Goal: Task Accomplishment & Management: Use online tool/utility

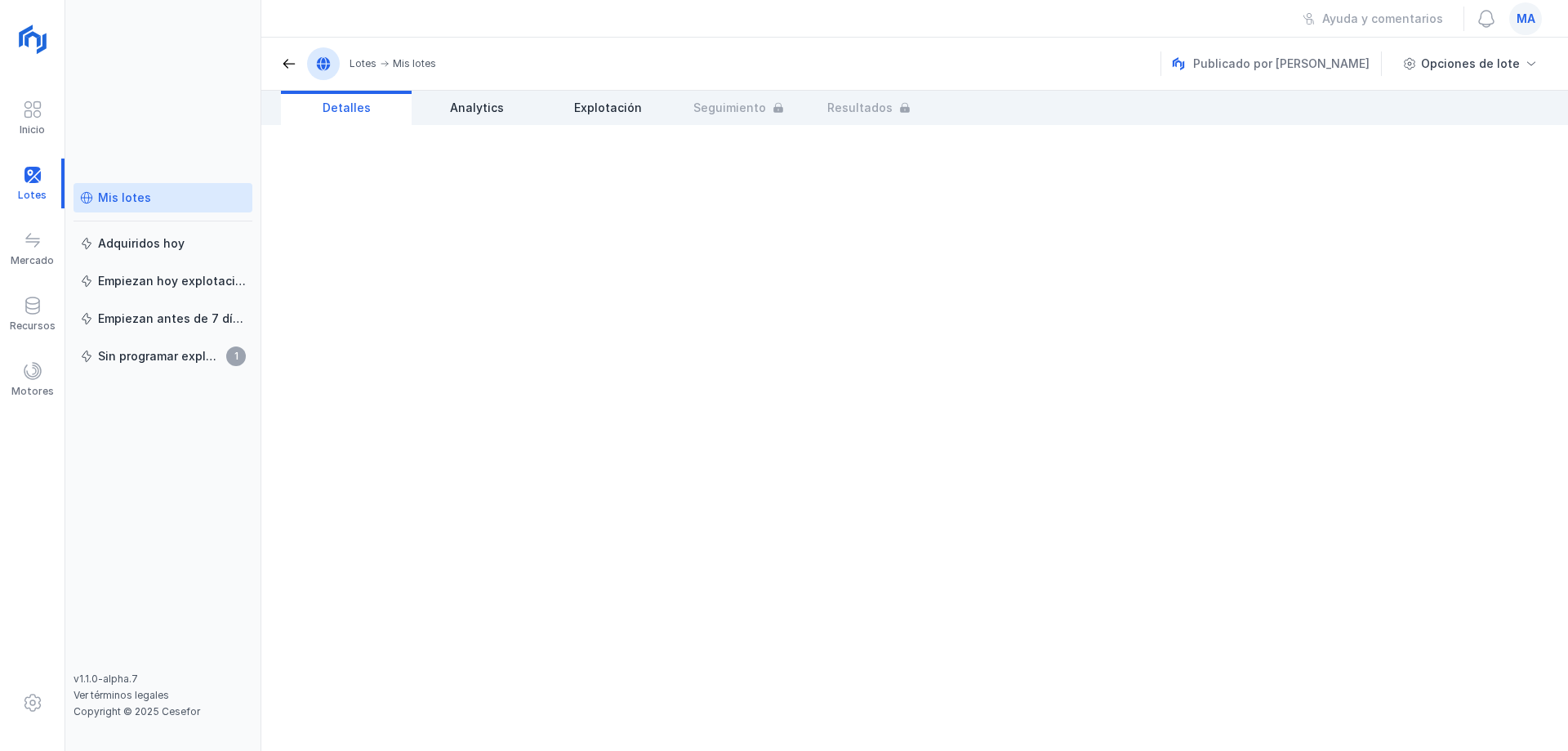
click at [117, 197] on div "Mis lotes" at bounding box center [124, 197] width 53 height 16
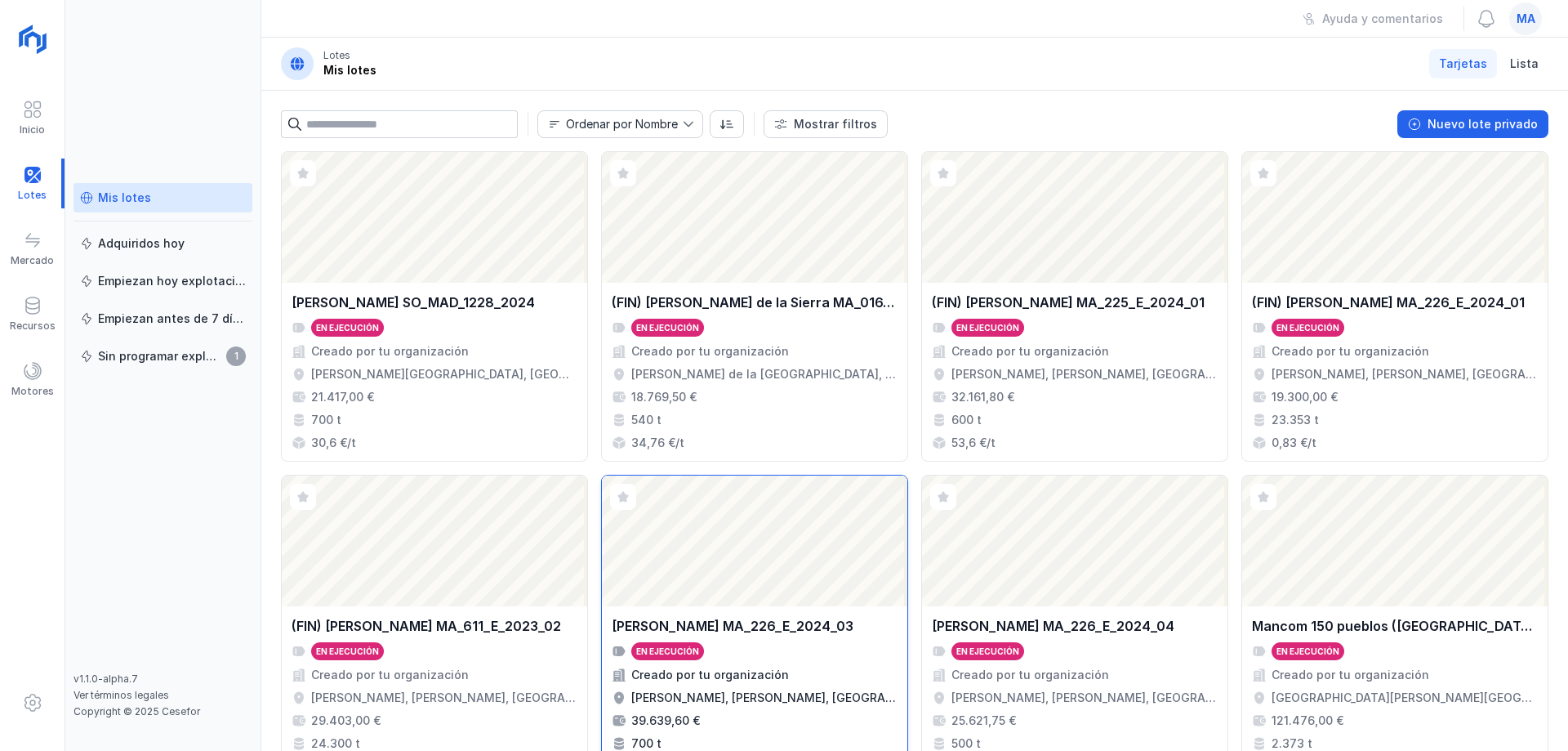
click at [817, 648] on div "En ejecución" at bounding box center [755, 650] width 286 height 18
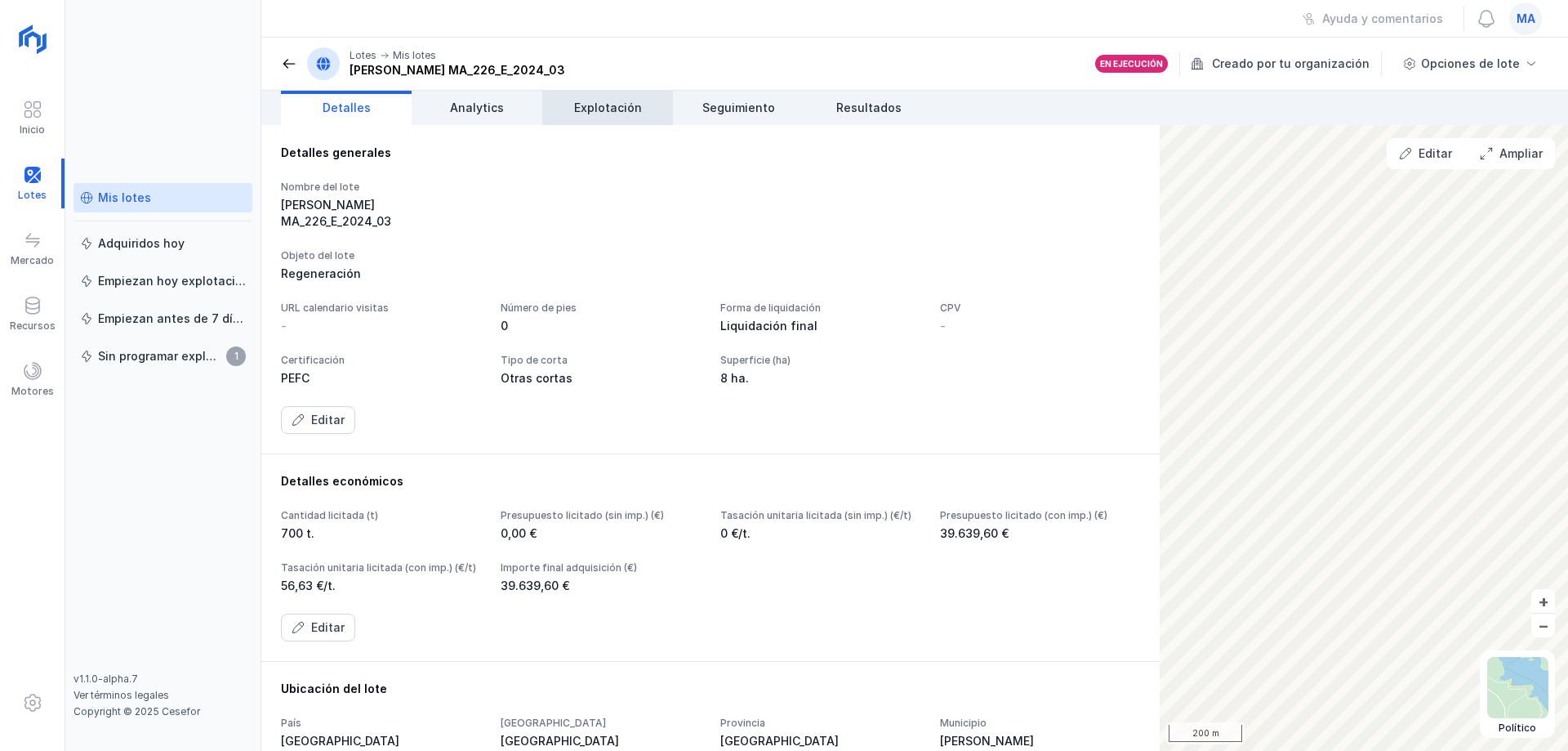
click at [628, 112] on span "Explotación" at bounding box center [607, 107] width 67 height 16
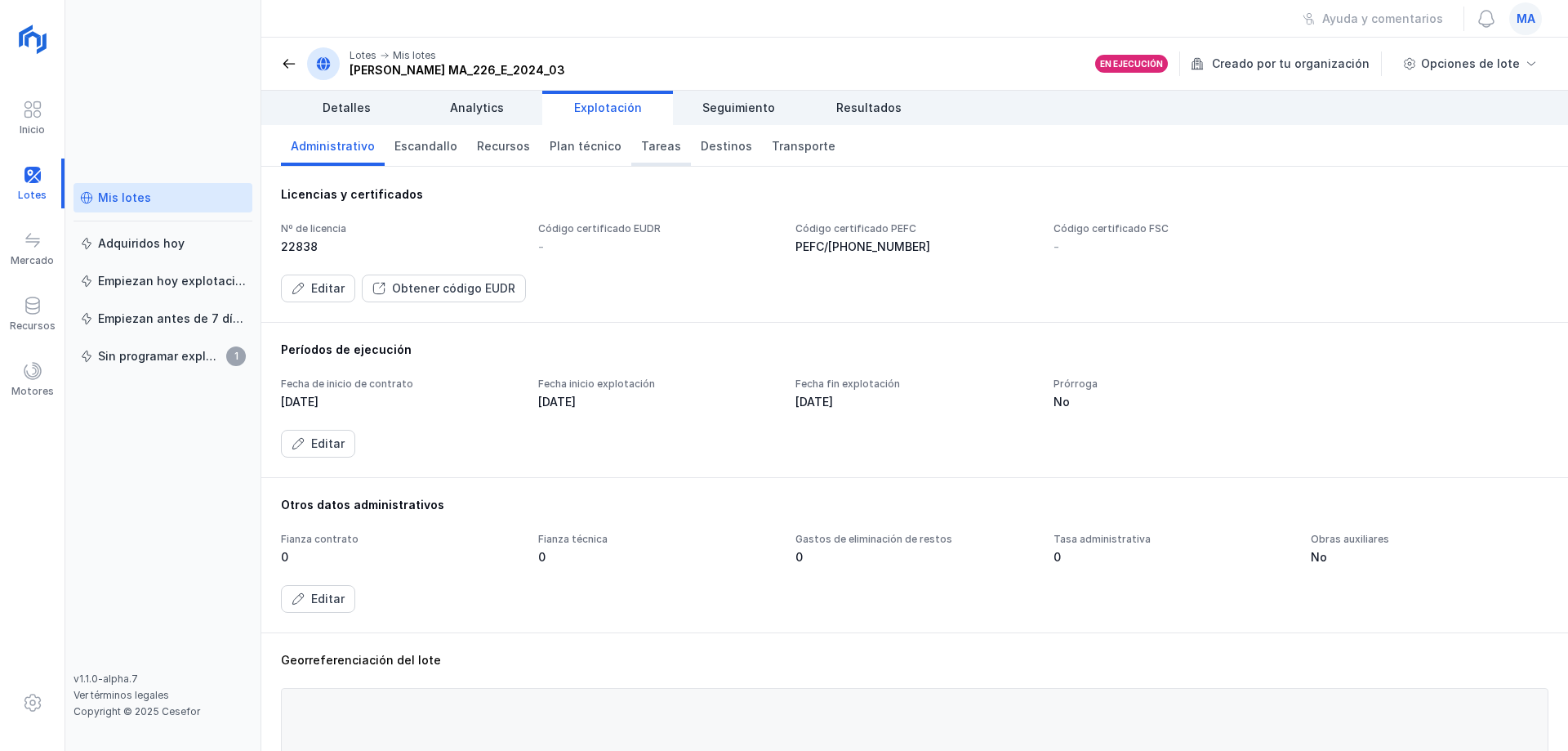
click at [648, 147] on span "Tareas" at bounding box center [662, 145] width 40 height 16
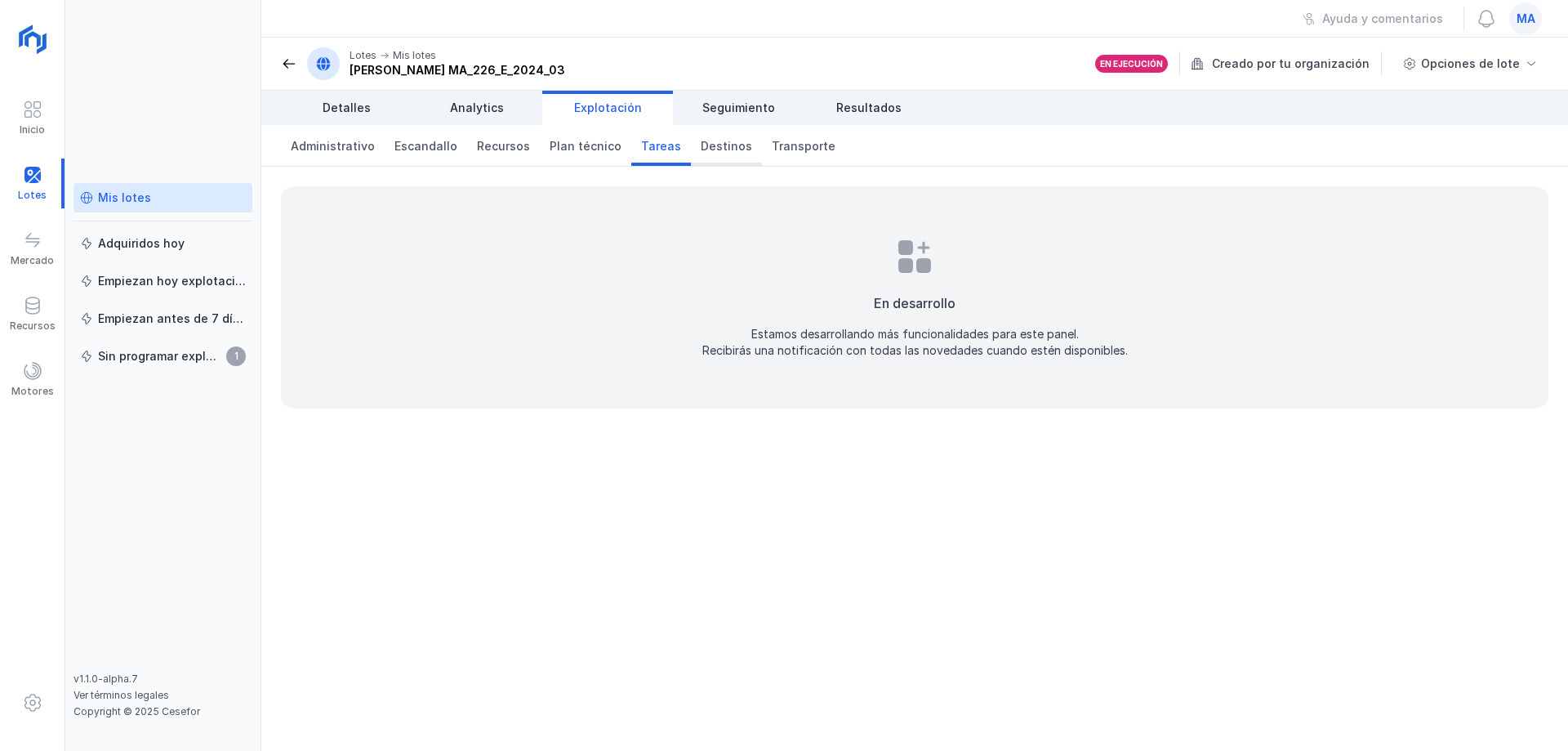
click at [715, 157] on link "Destinos" at bounding box center [726, 145] width 71 height 41
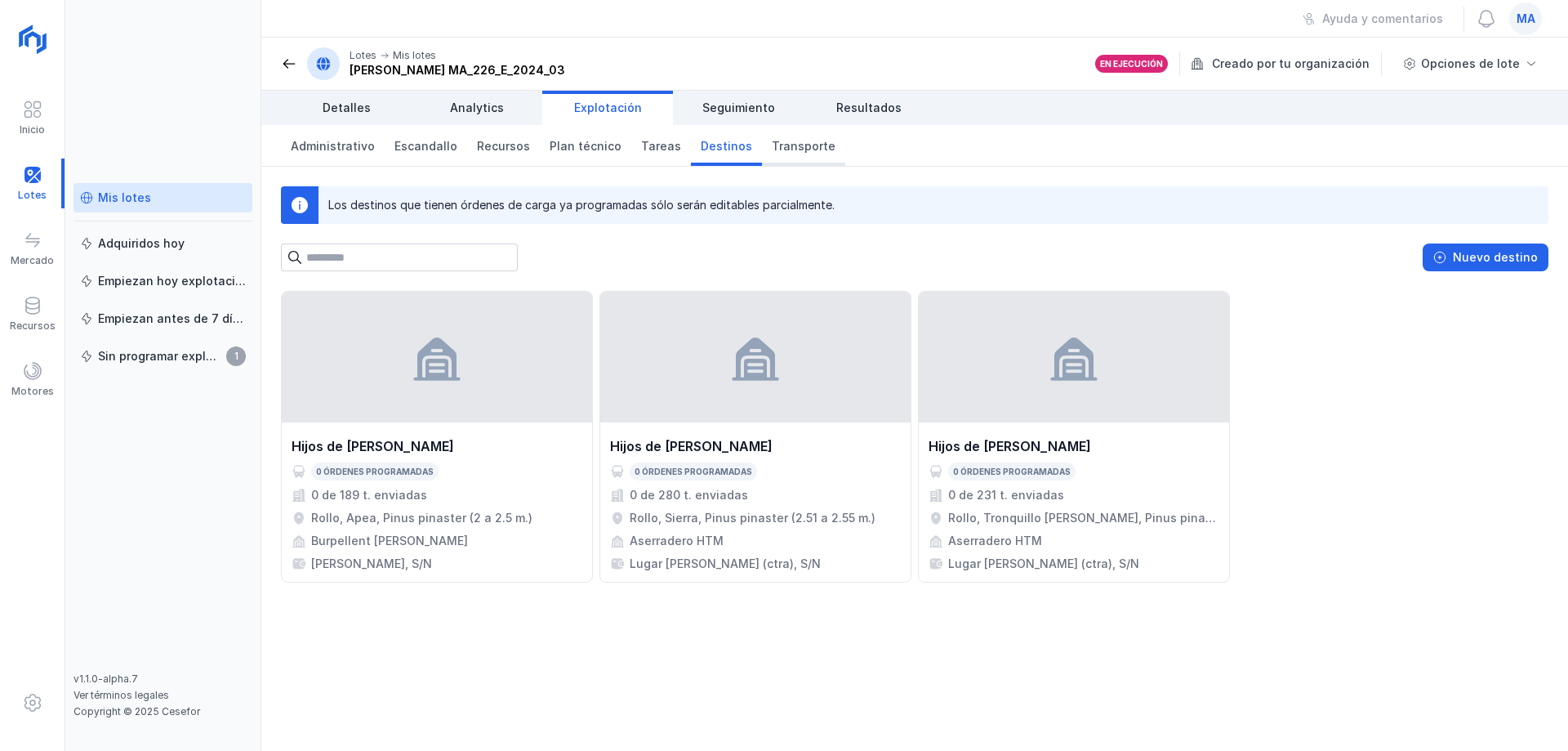
click at [792, 149] on span "Transporte" at bounding box center [803, 145] width 64 height 16
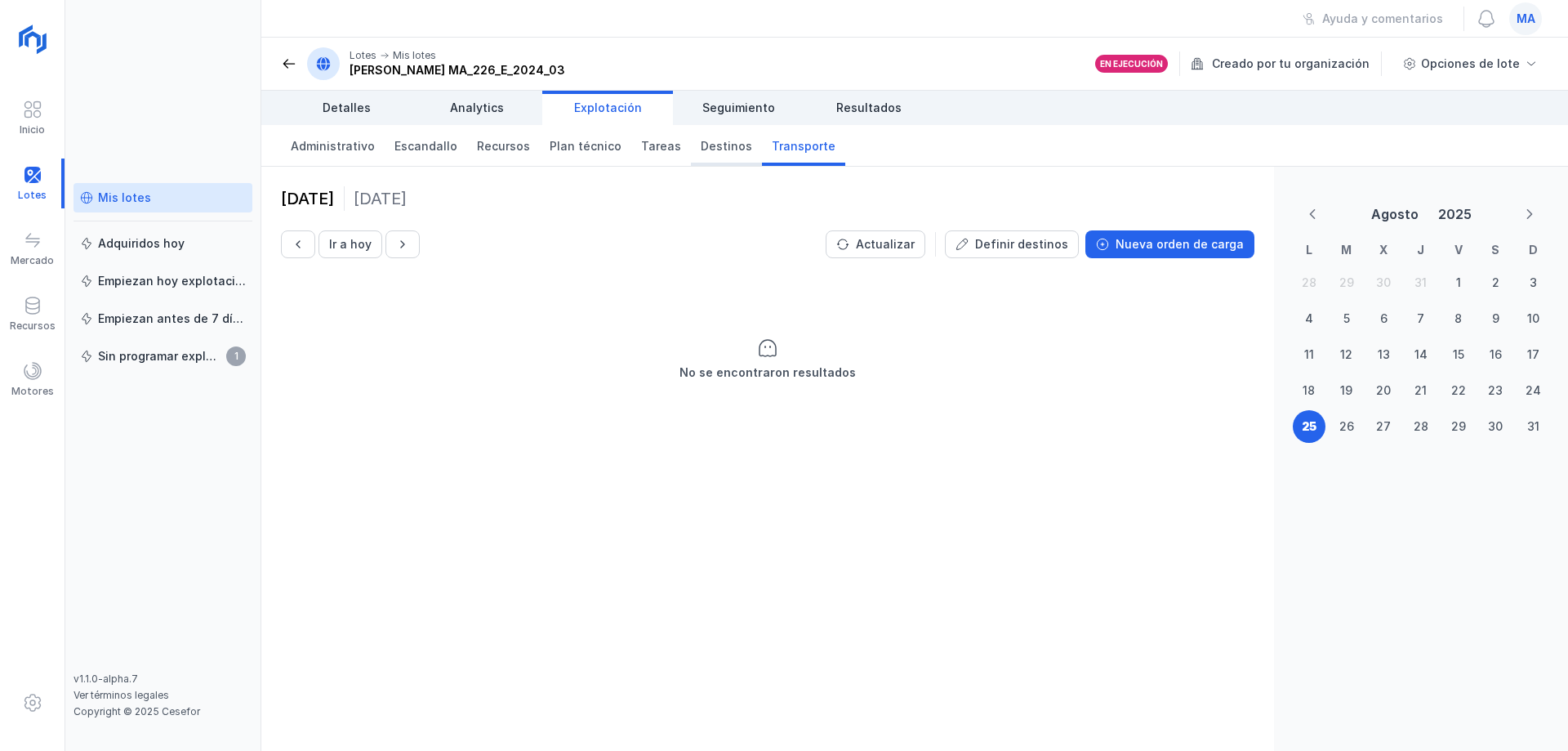
click at [704, 155] on link "Destinos" at bounding box center [726, 145] width 71 height 41
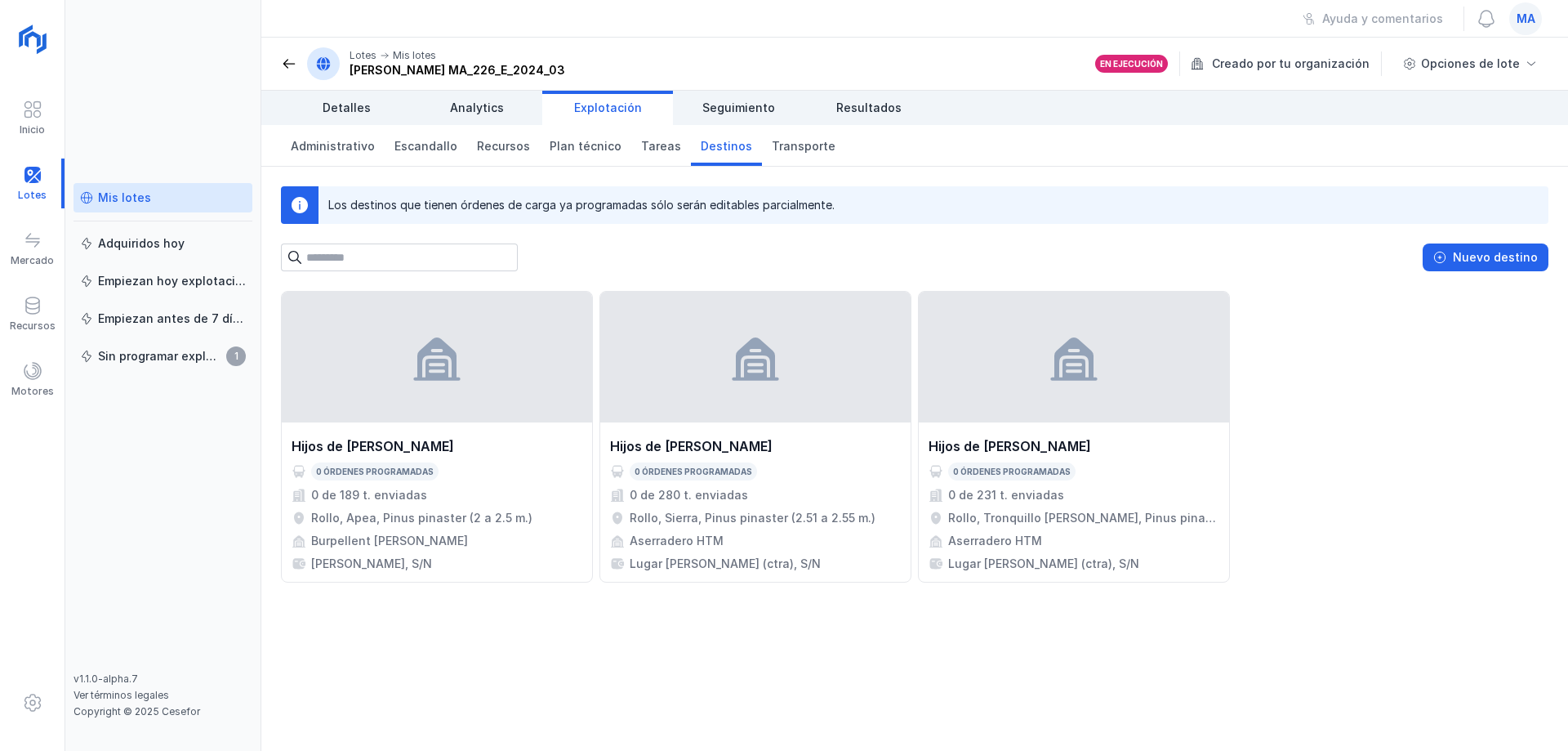
click at [1373, 478] on div "Hijos de [PERSON_NAME] 0 órdenes programadas 0 de 189 t. enviadas Rollo, Apea, …" at bounding box center [915, 436] width 1268 height 291
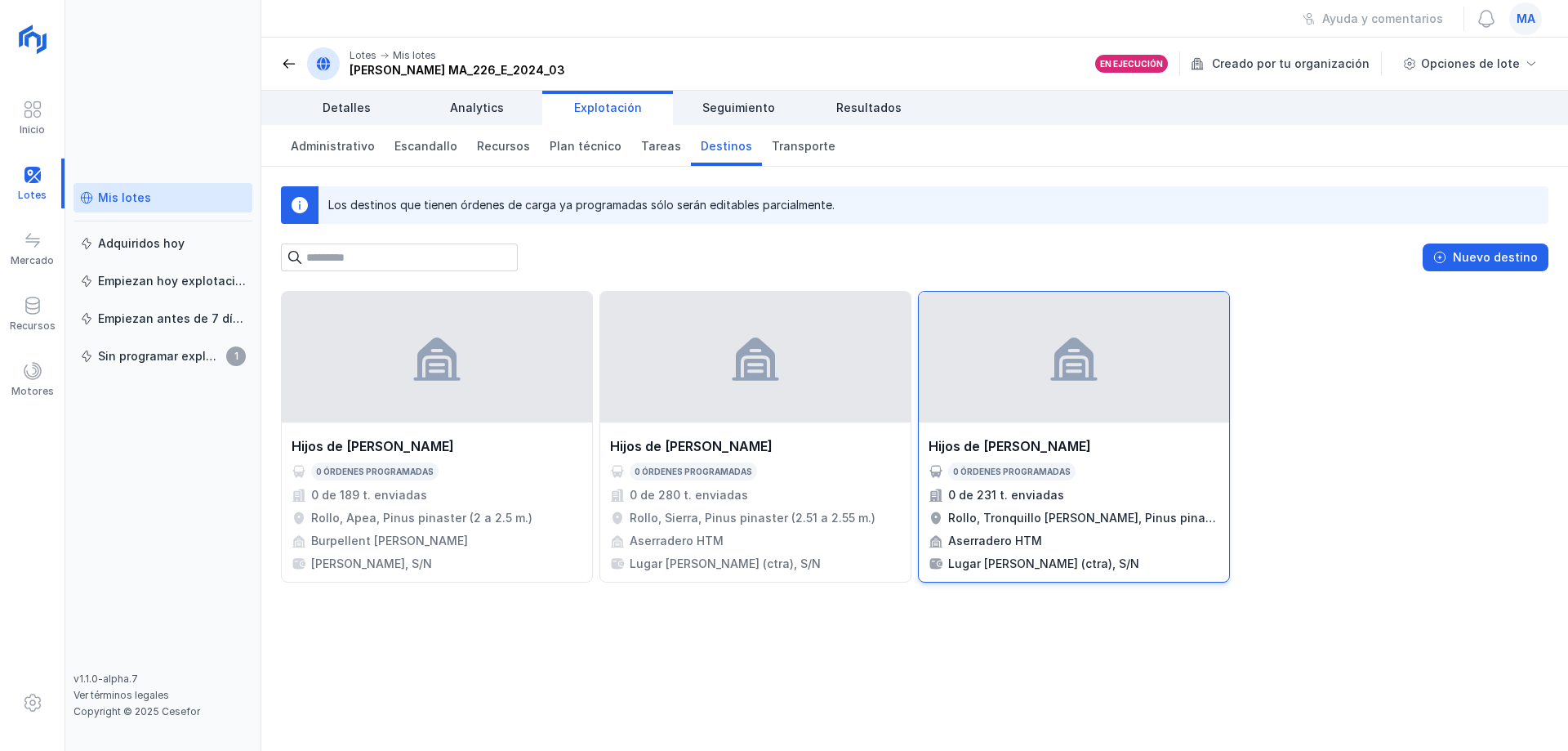
click at [1129, 510] on div "Rollo, Tronquillo [PERSON_NAME], Pinus pinaster (2.1 a 2.55 m.)" at bounding box center [1084, 517] width 271 height 16
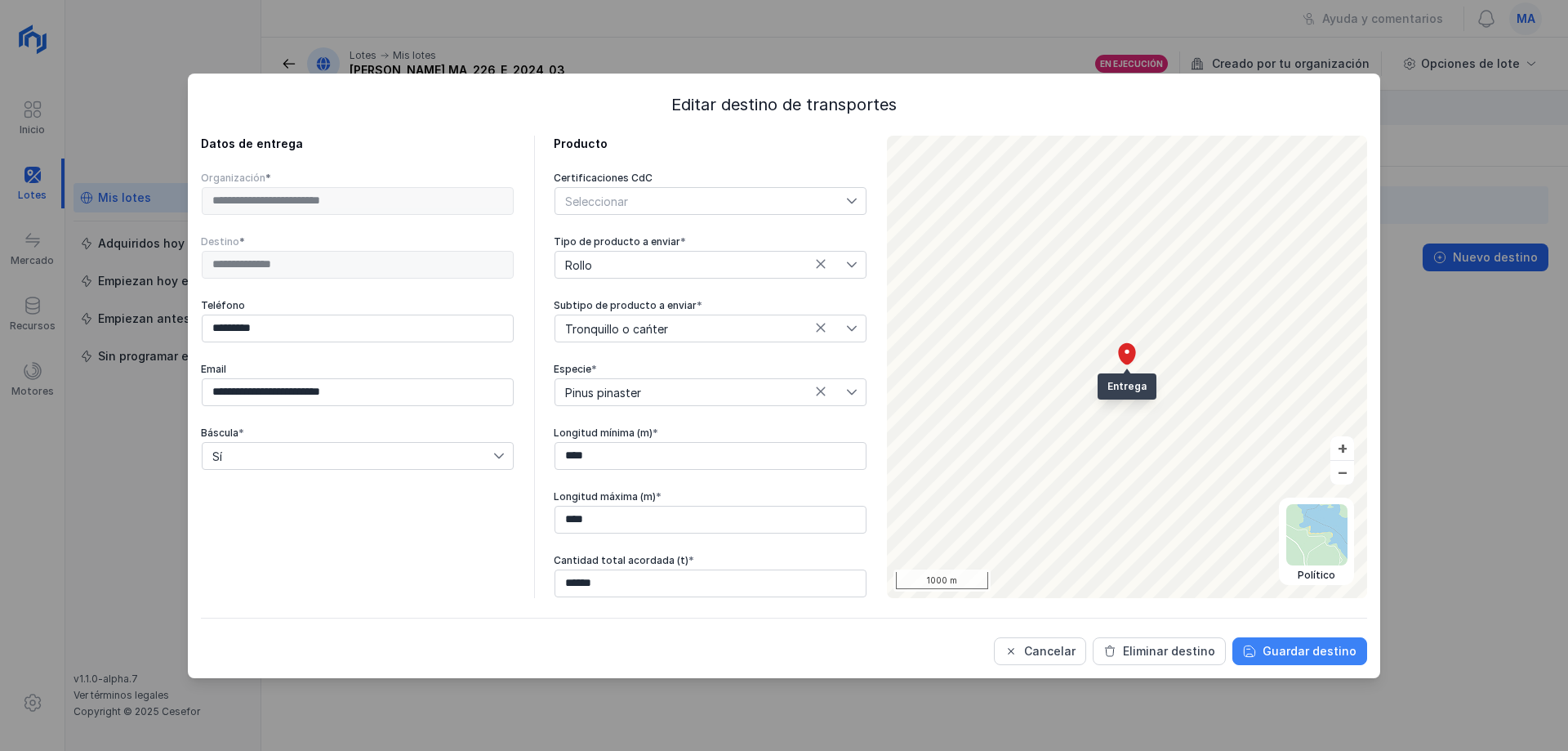
click at [1314, 646] on div "Guardar destino" at bounding box center [1309, 650] width 94 height 16
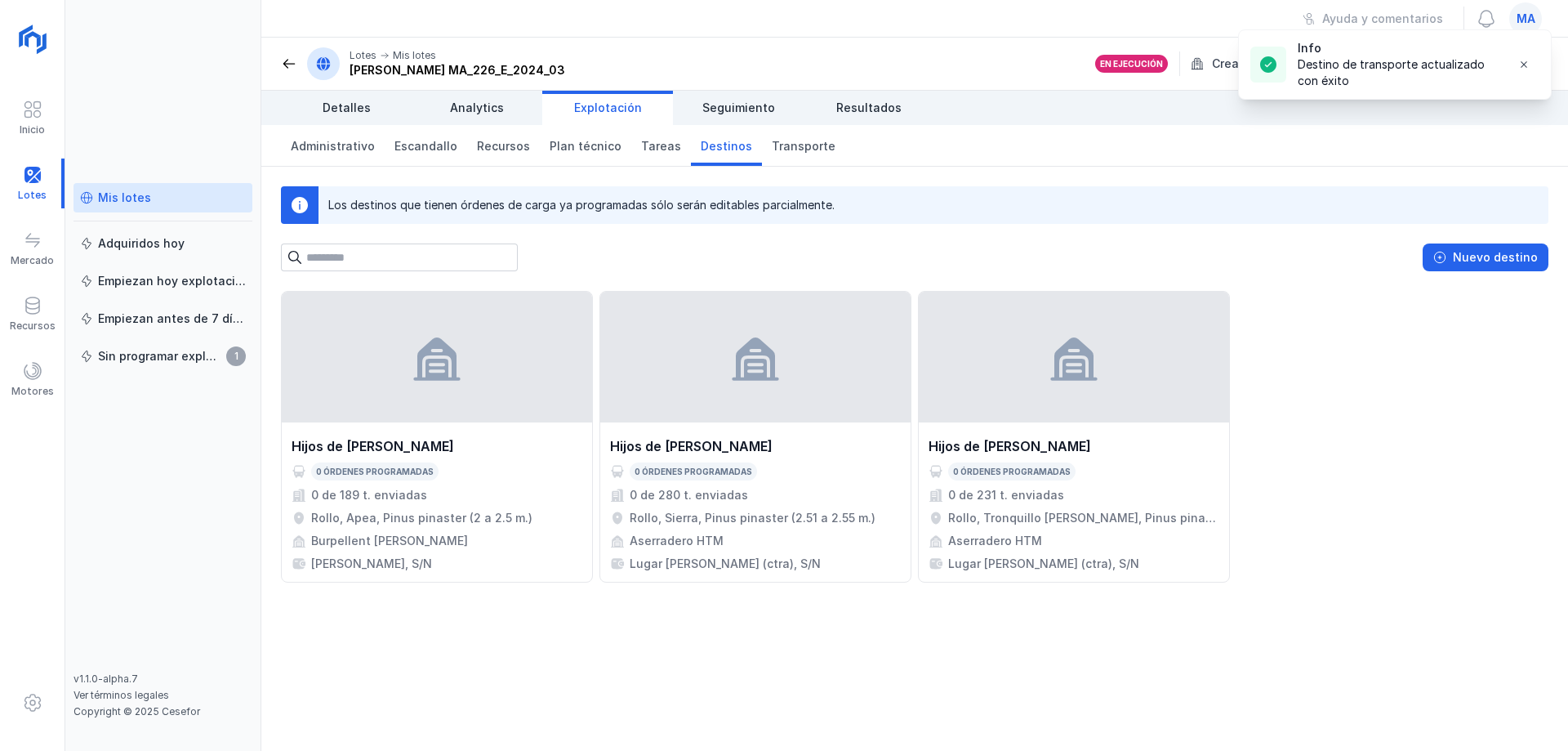
click at [1320, 398] on div "Hijos de [PERSON_NAME] 0 órdenes programadas 0 de 189 t. enviadas Rollo, Apea, …" at bounding box center [915, 436] width 1268 height 291
click at [805, 148] on span "Transporte" at bounding box center [803, 145] width 64 height 16
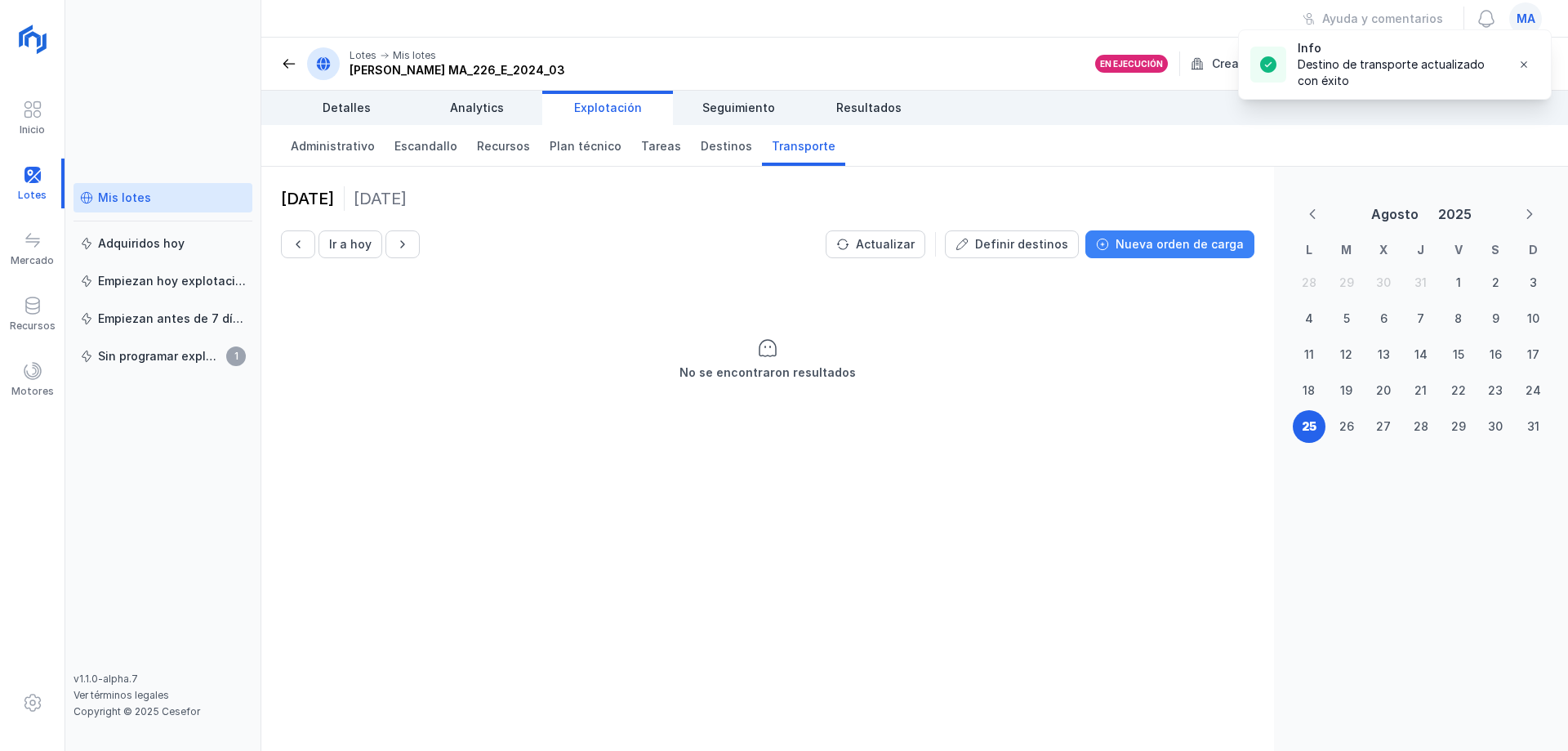
click at [1175, 252] on div "Nueva orden de carga" at bounding box center [1179, 244] width 128 height 16
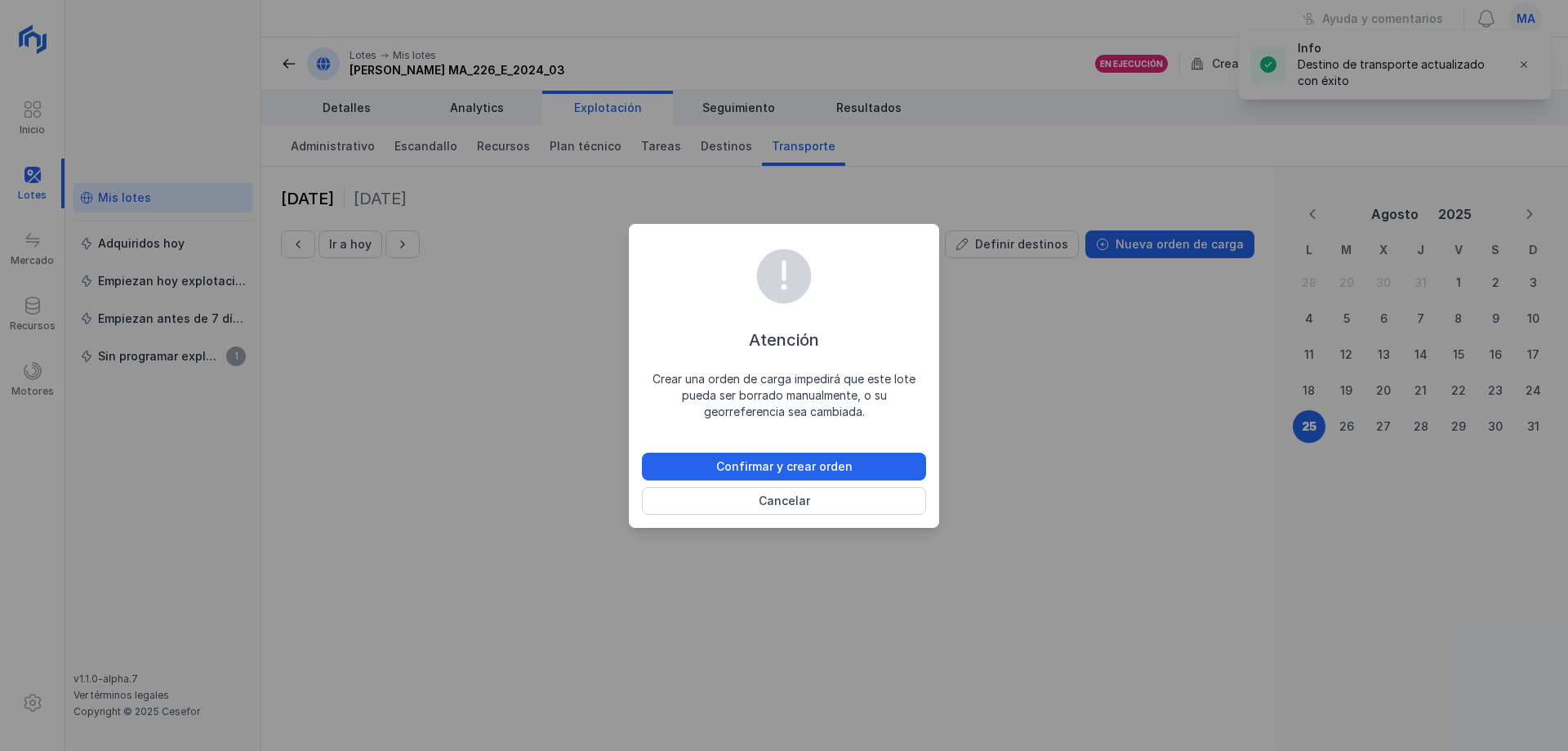
click at [1138, 398] on div "Atención Crear una orden de carga impedirá que este lote pueda ser borrado manu…" at bounding box center [784, 375] width 1568 height 751
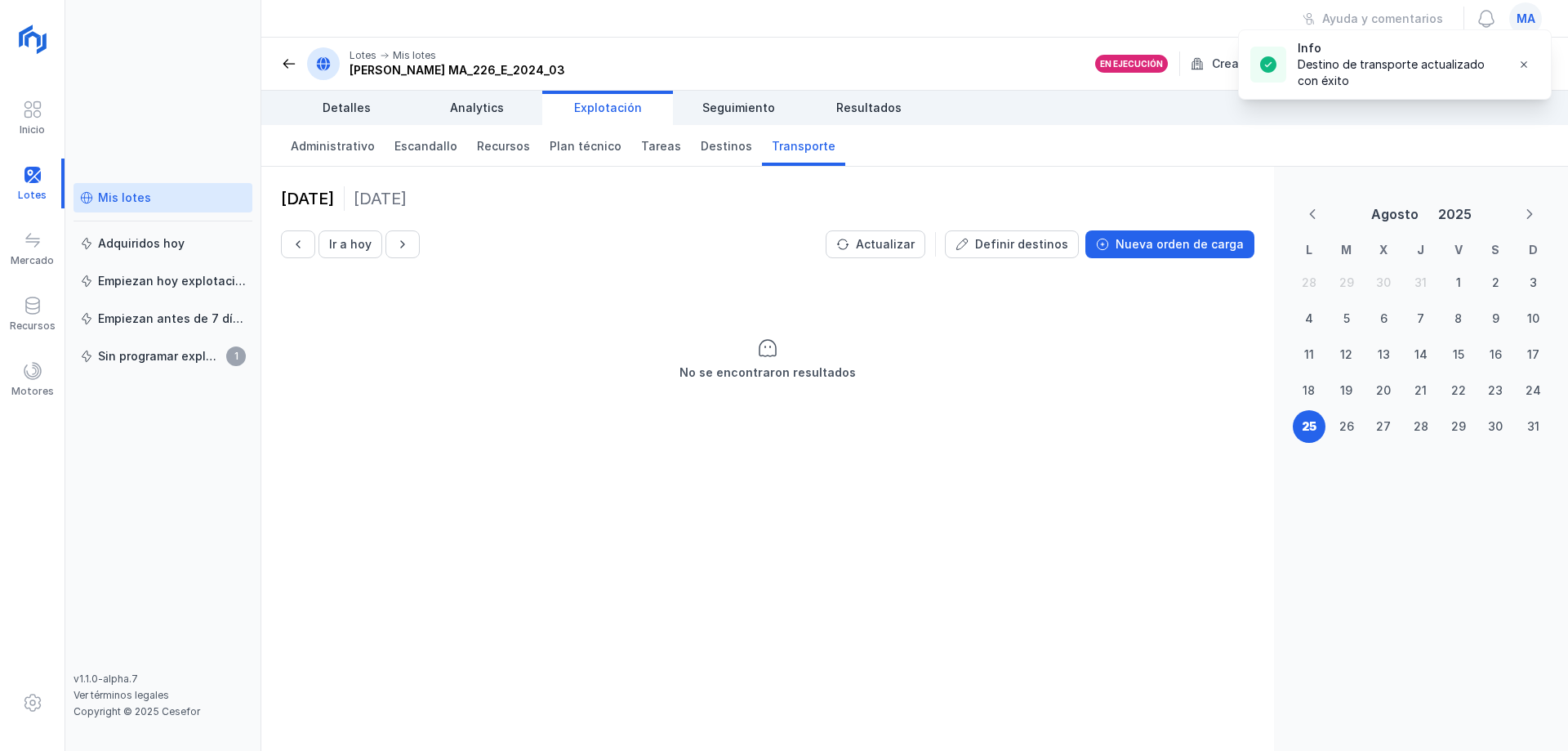
click at [1043, 466] on div "[DATE] Ir a [DATE] Actualizar Definir destinos Nueva orden de carga No se encon…" at bounding box center [767, 459] width 1013 height 584
drag, startPoint x: 533, startPoint y: 424, endPoint x: 520, endPoint y: 426, distance: 13.2
click at [520, 426] on div "No se encontraron resultados" at bounding box center [767, 360] width 1013 height 163
click at [289, 56] on span at bounding box center [289, 64] width 16 height 16
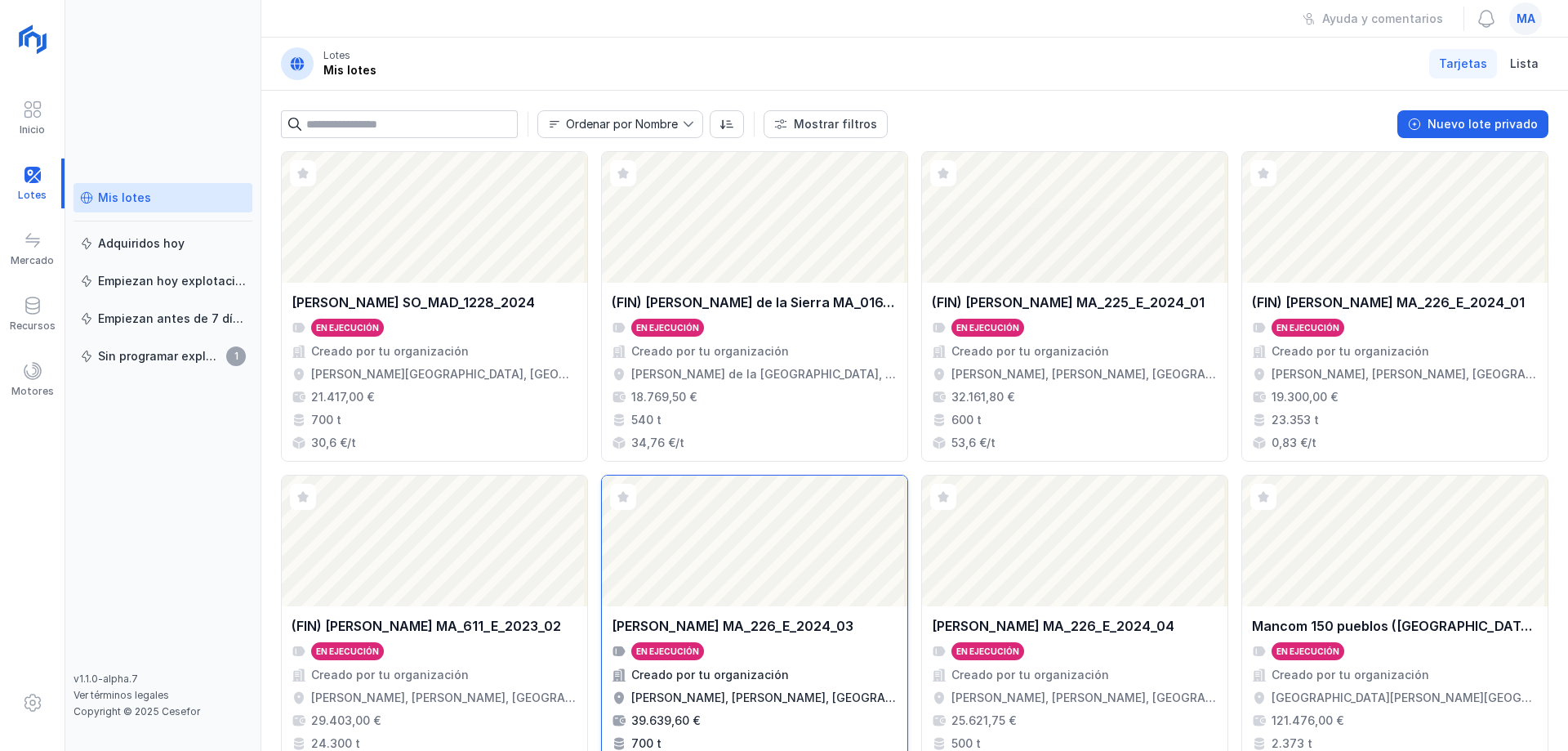
click at [772, 652] on div "En ejecución" at bounding box center [755, 650] width 286 height 18
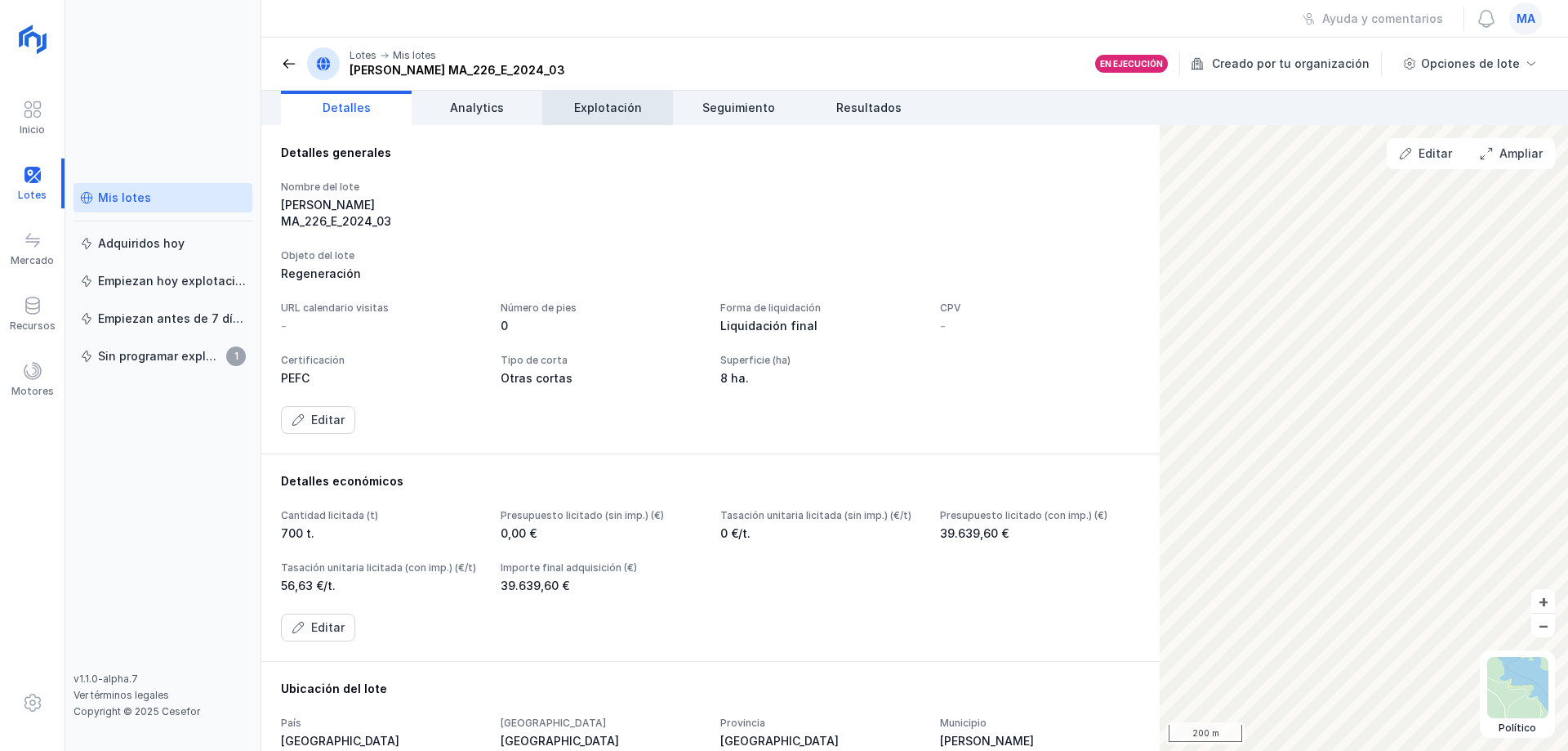
click at [611, 114] on span "Explotación" at bounding box center [607, 107] width 67 height 16
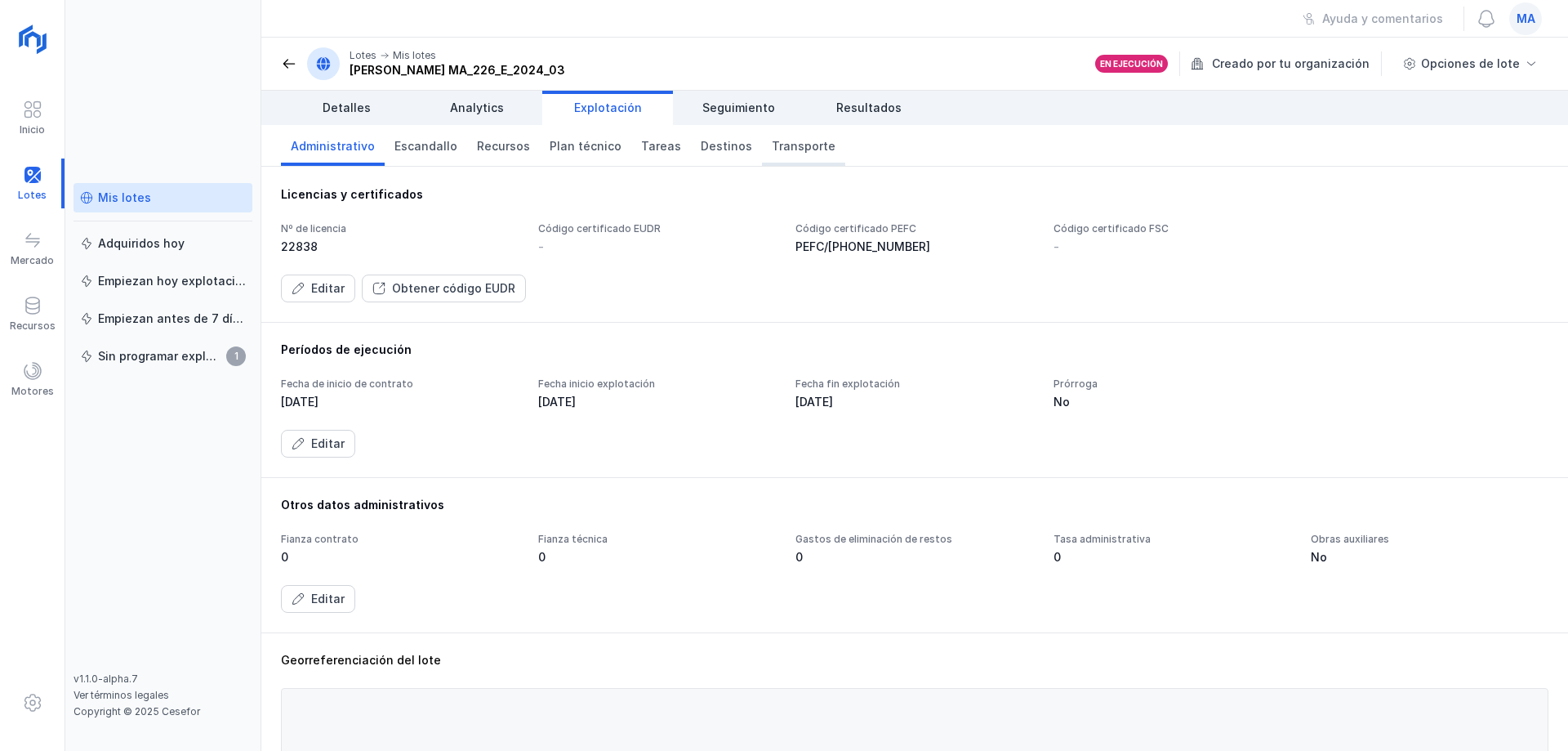
click at [772, 143] on span "Transporte" at bounding box center [803, 145] width 64 height 16
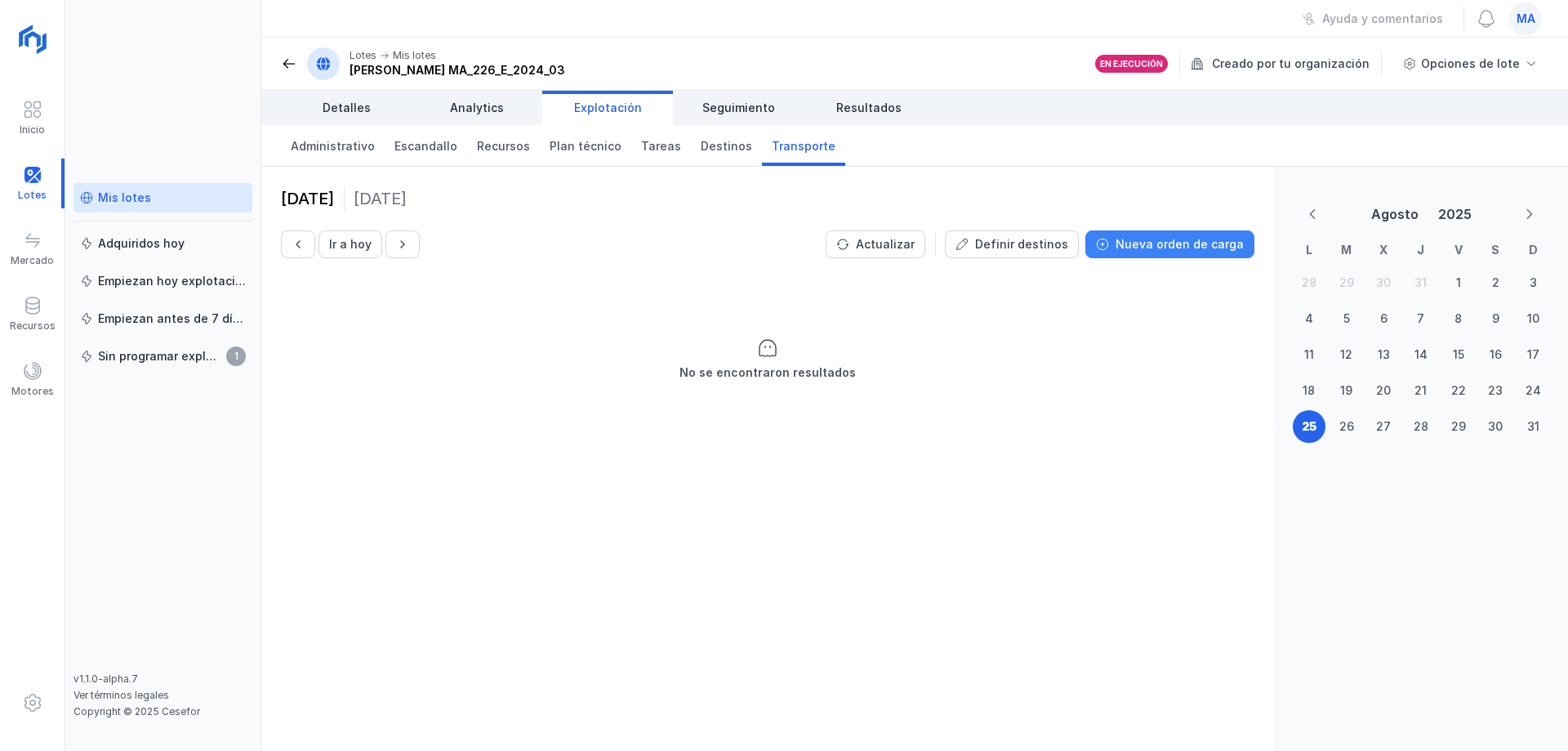
click at [1155, 246] on div "Nueva orden de carga" at bounding box center [1179, 244] width 128 height 16
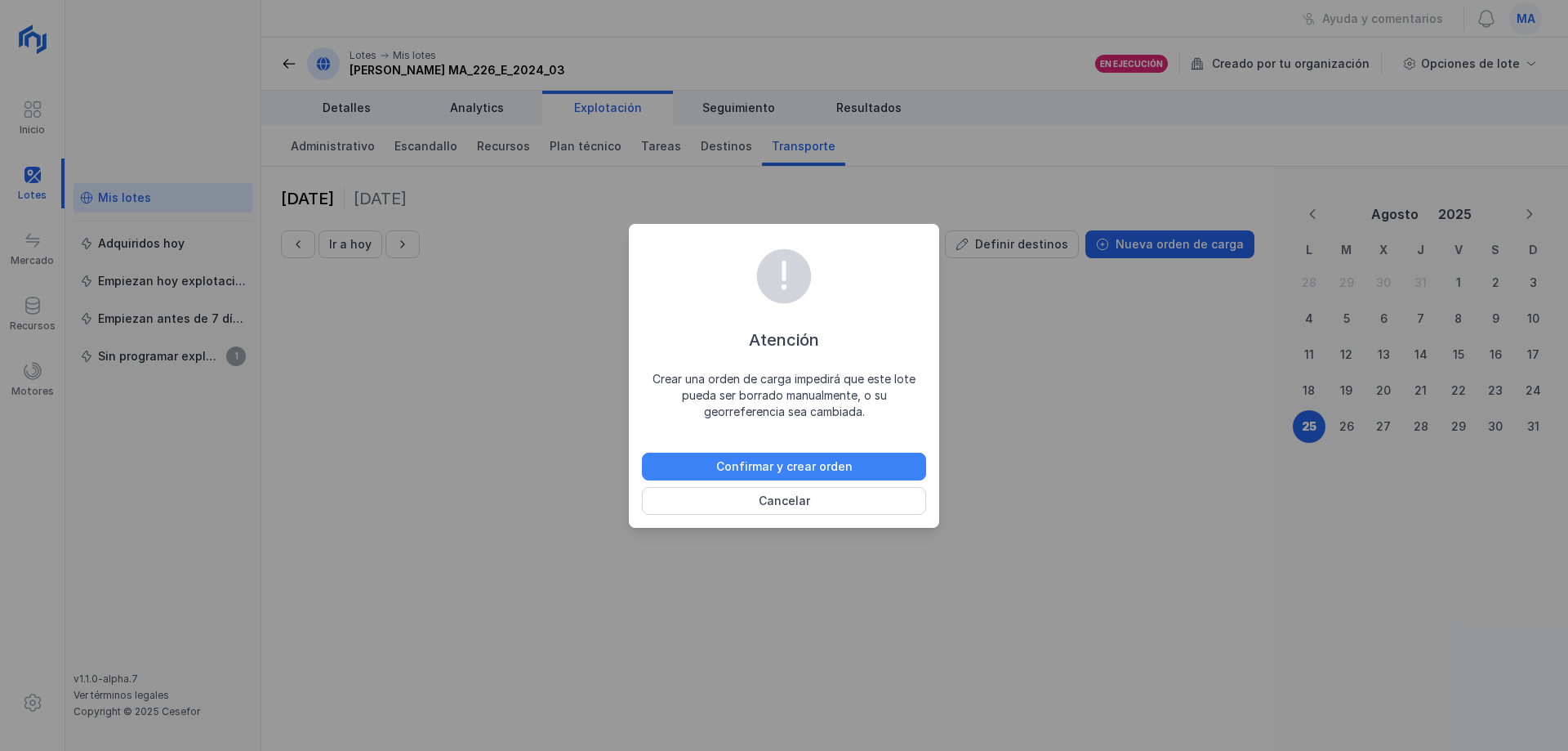
click at [840, 472] on div "Confirmar y crear orden" at bounding box center [785, 466] width 137 height 16
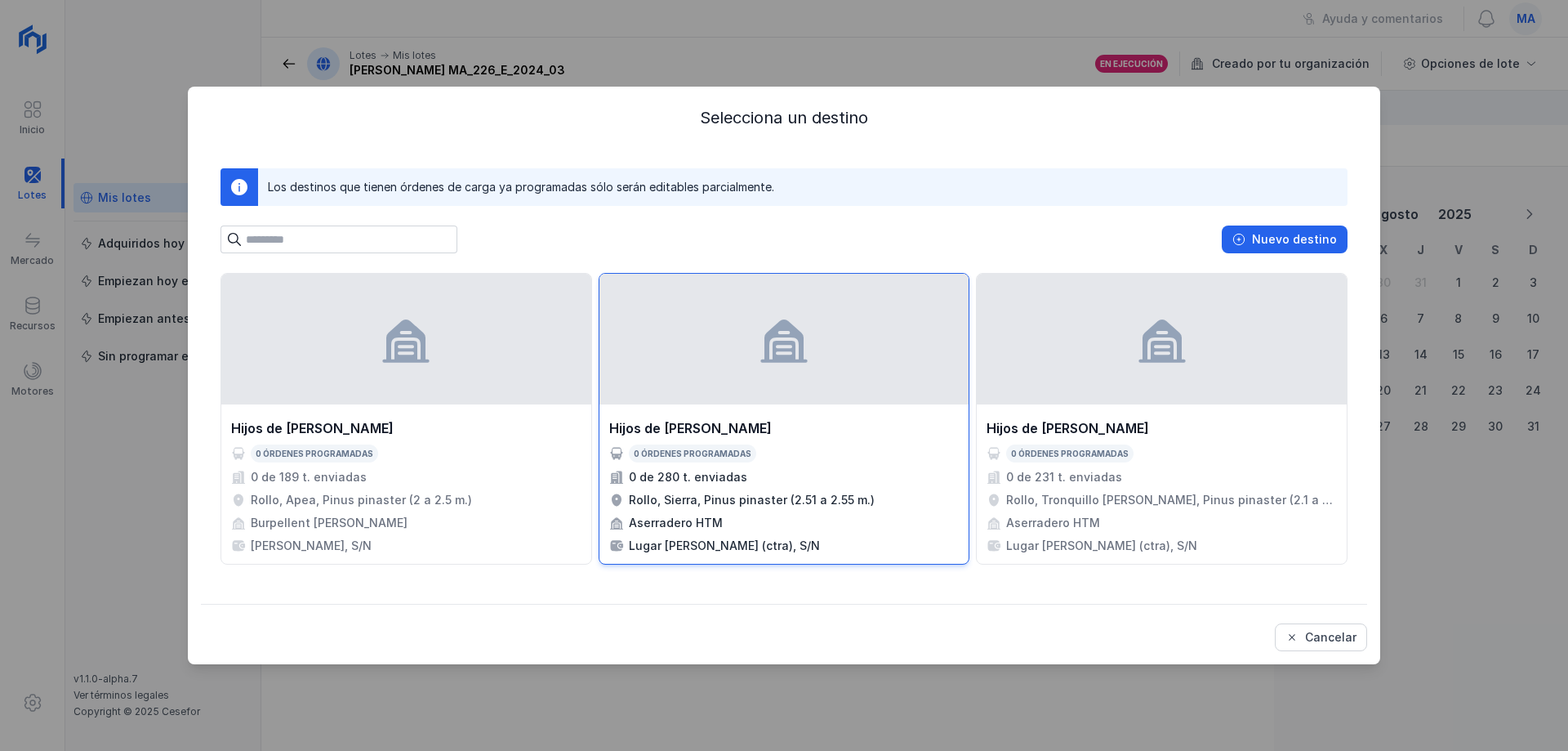
click at [722, 479] on div "0 de 280 t. enviadas" at bounding box center [688, 477] width 119 height 16
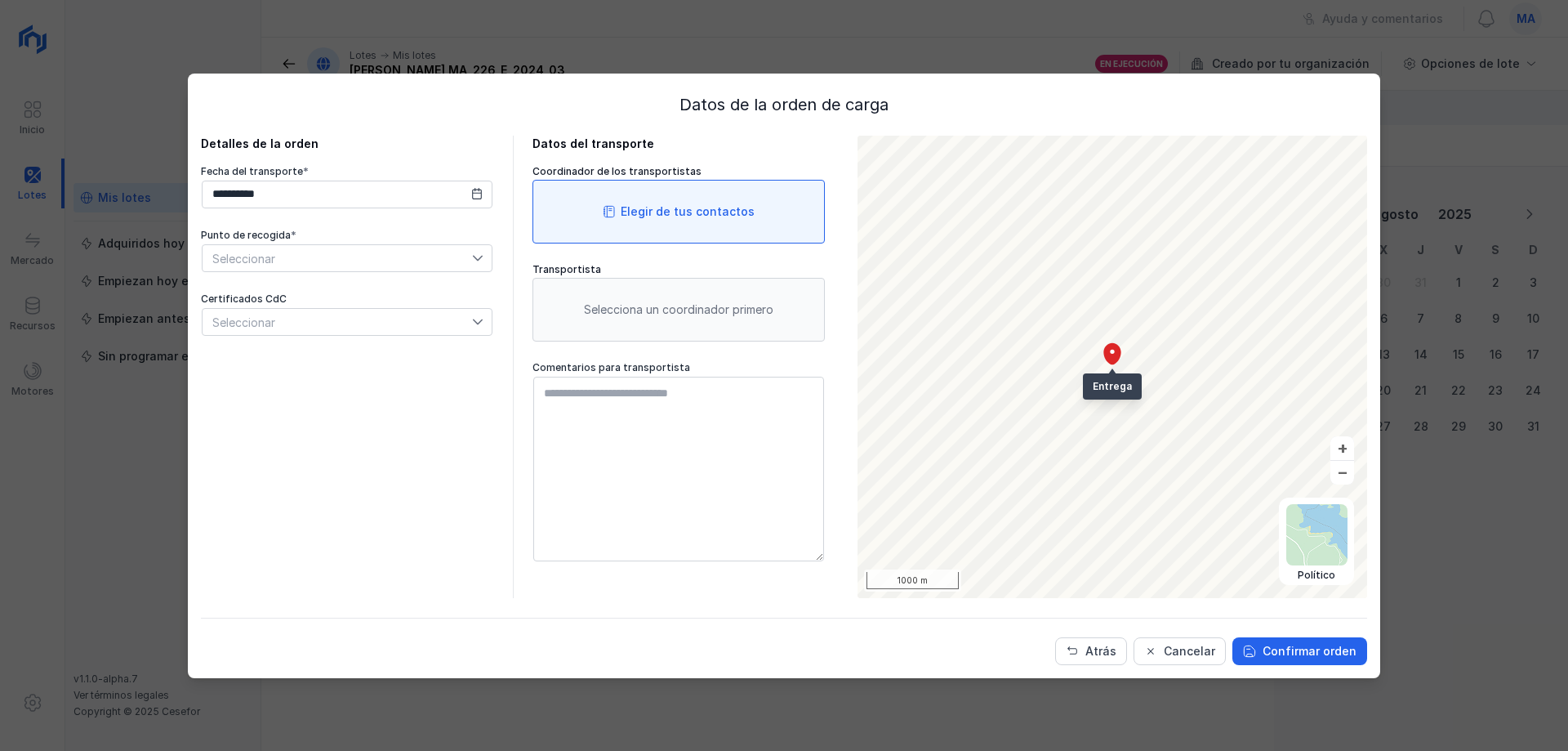
click at [728, 219] on div "Elegir de tus contactos" at bounding box center [687, 211] width 134 height 16
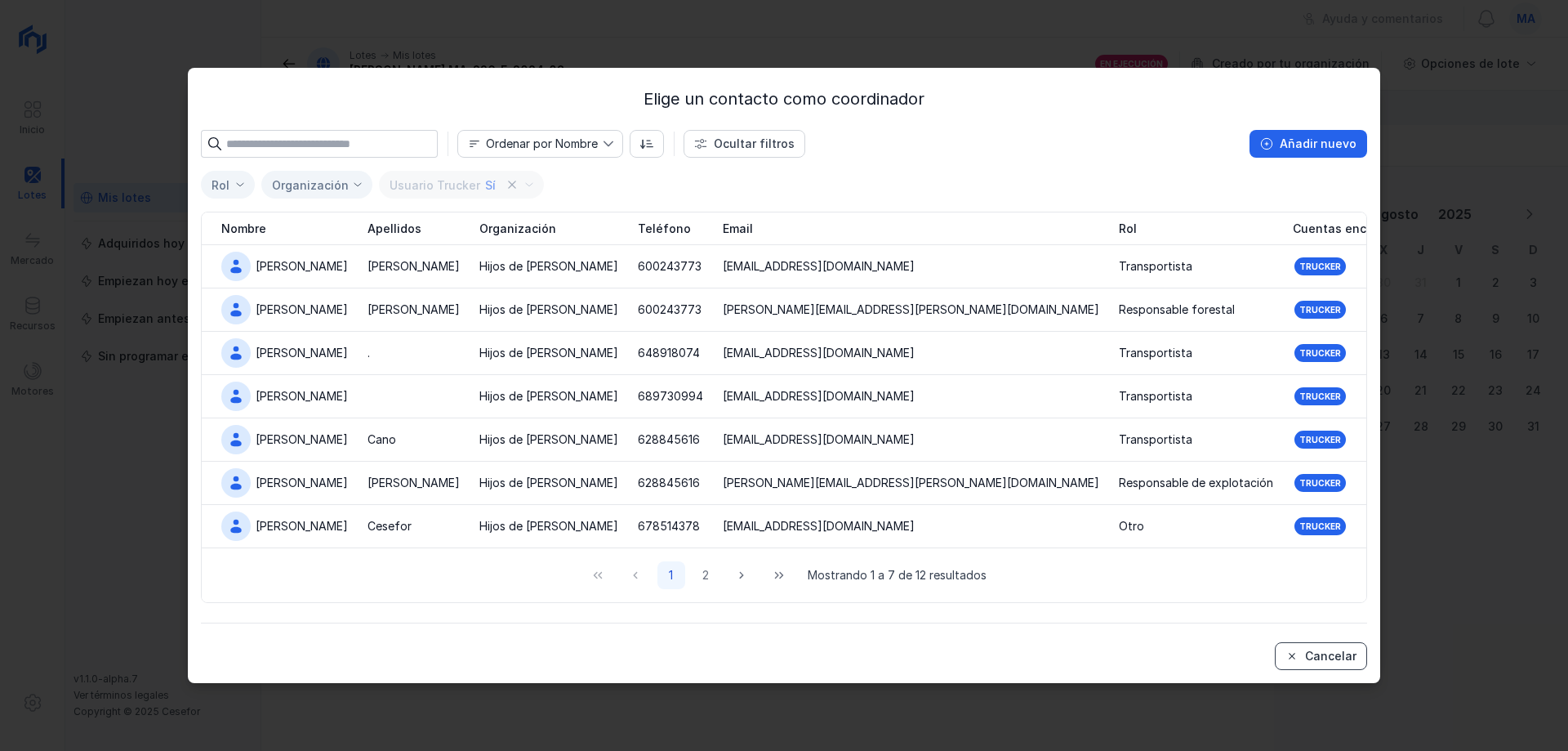
click at [1311, 663] on div "Cancelar" at bounding box center [1331, 655] width 51 height 16
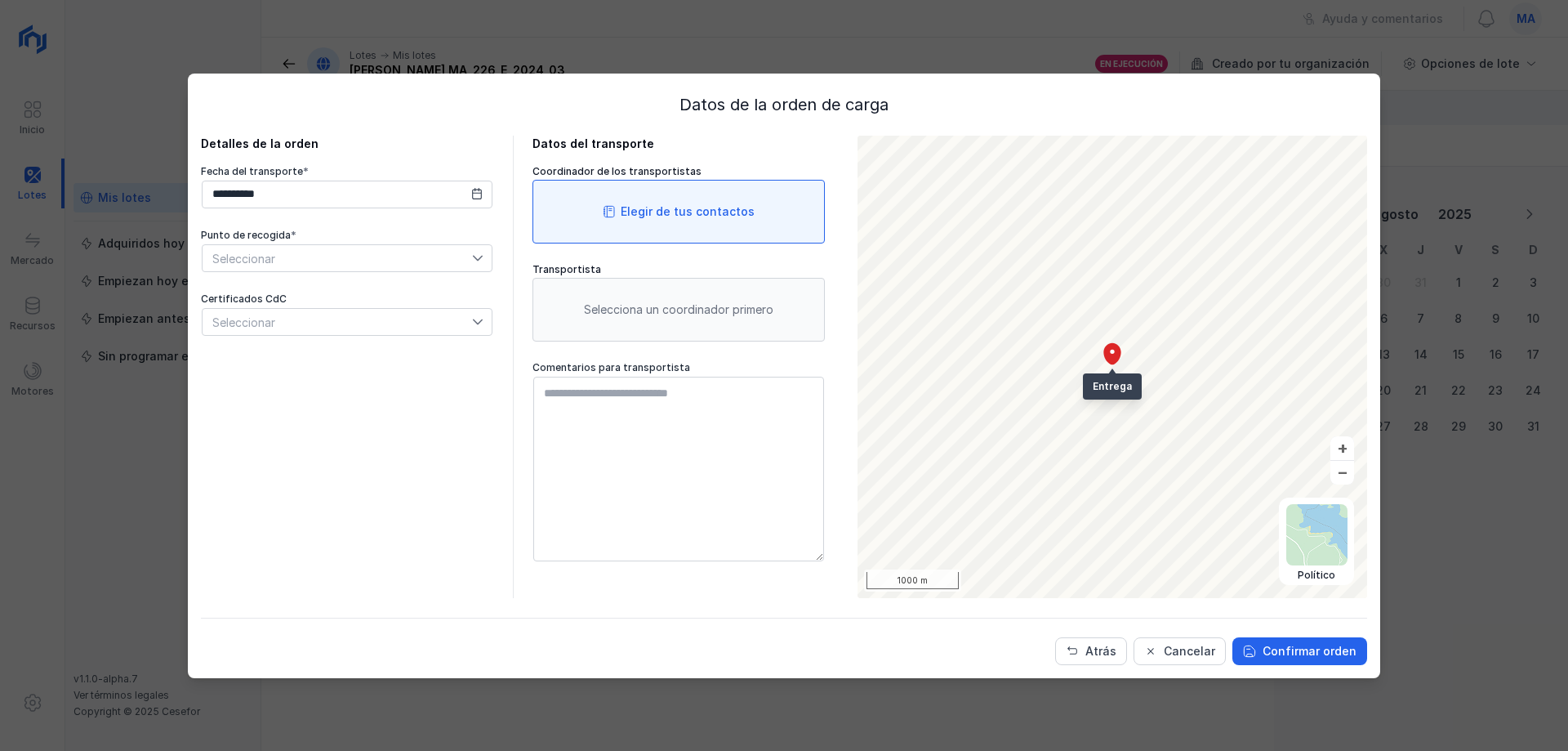
click at [644, 223] on div "Elegir de tus contactos" at bounding box center [679, 211] width 292 height 64
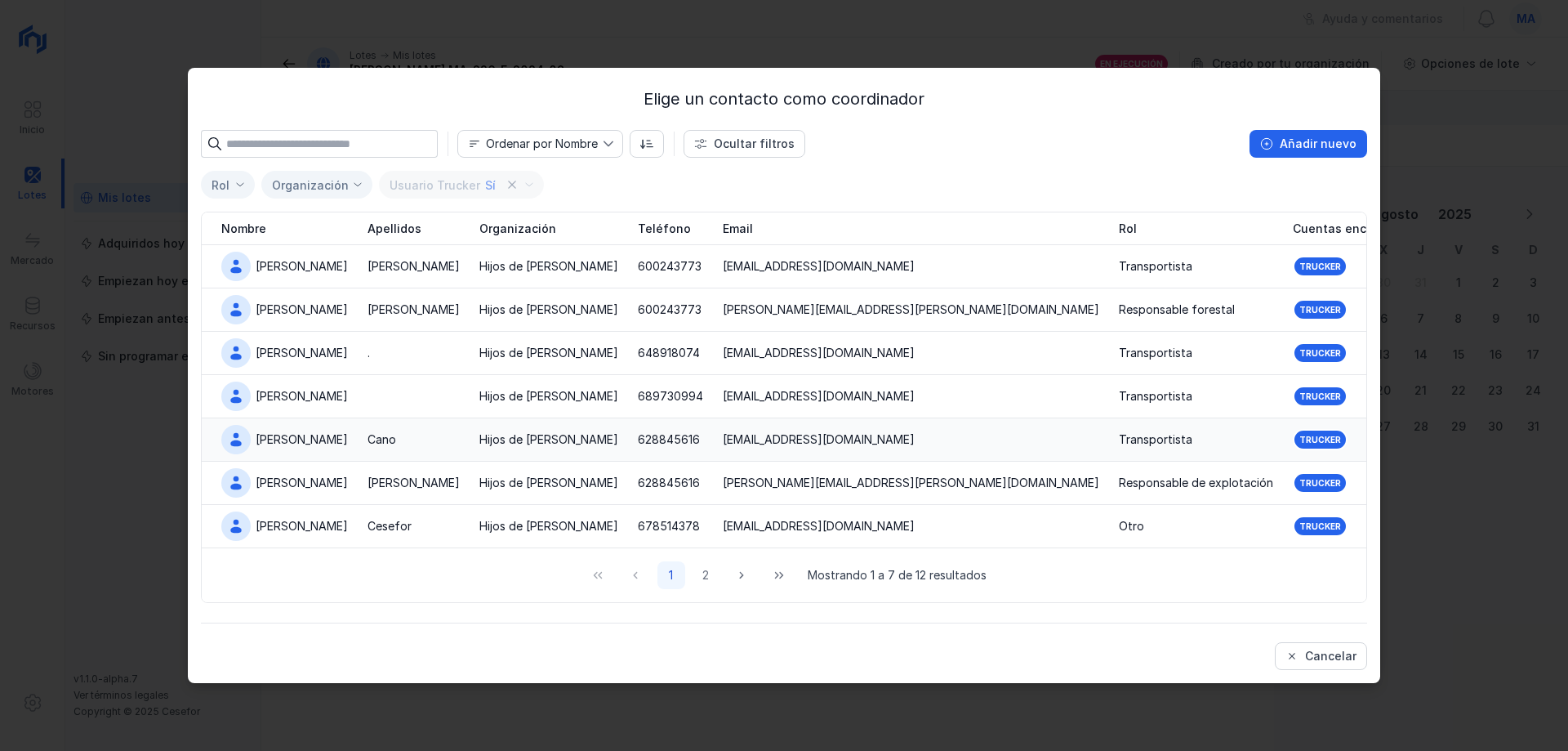
click at [297, 437] on div "[PERSON_NAME]" at bounding box center [284, 439] width 126 height 29
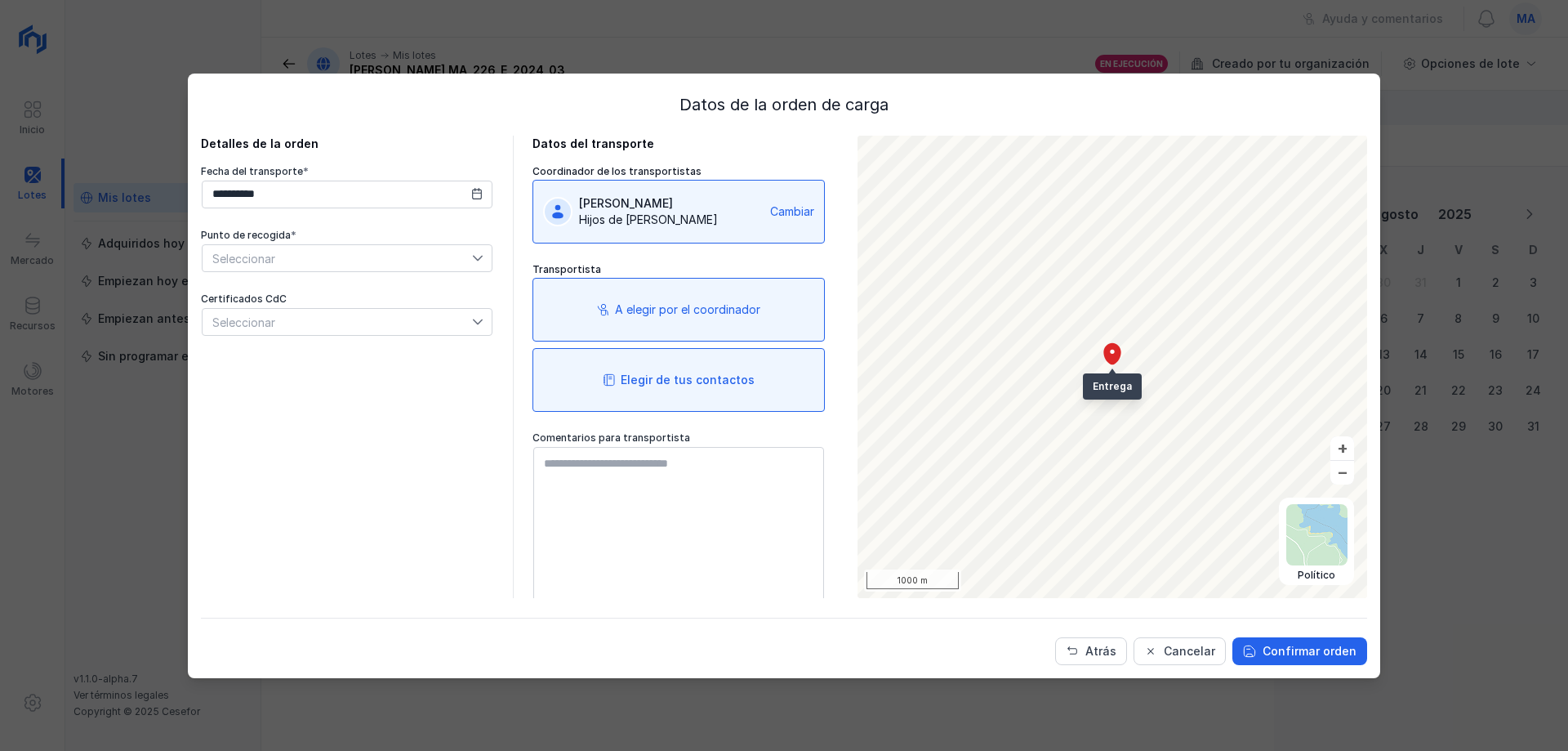
click at [688, 385] on div "Elegir de tus contactos" at bounding box center [687, 380] width 134 height 16
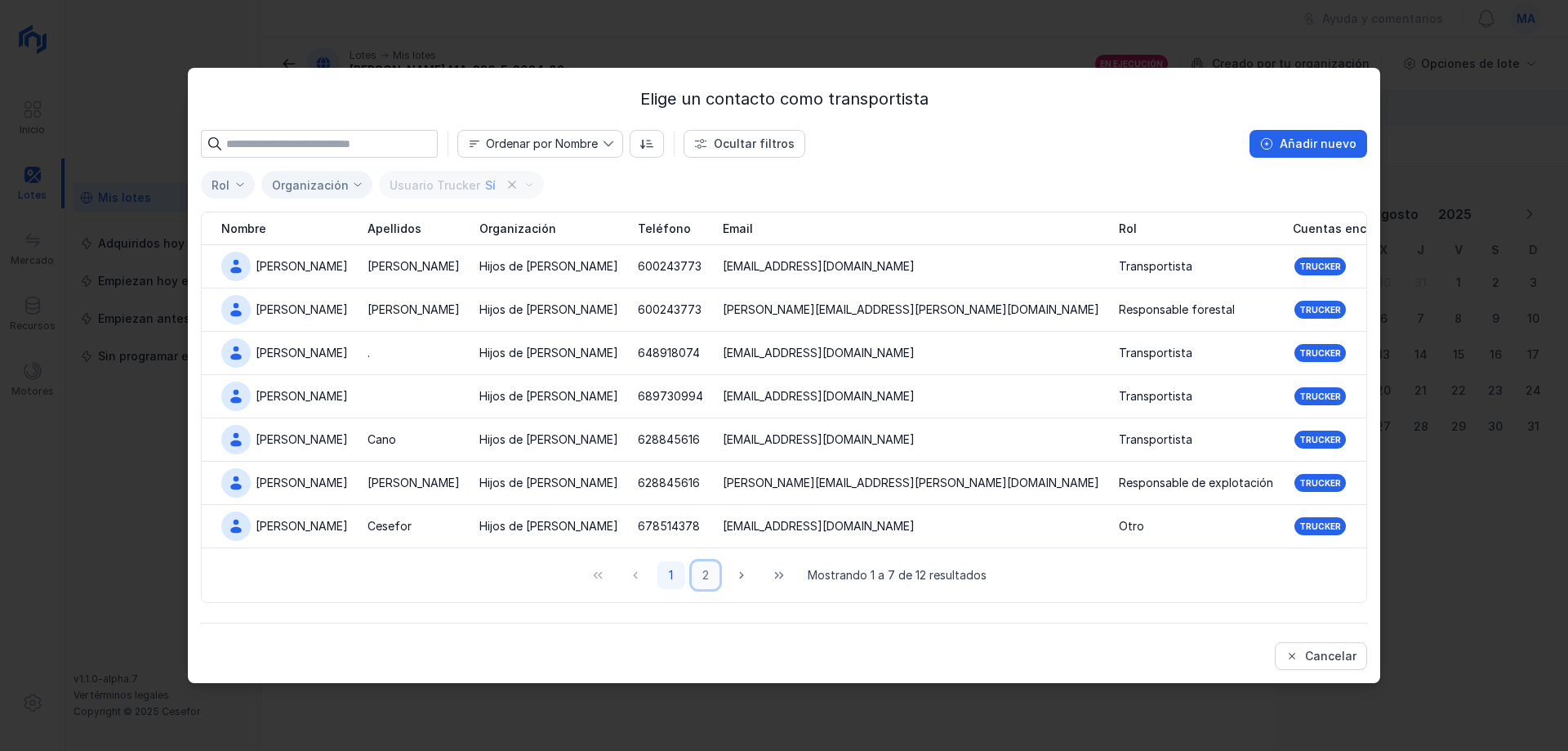
click at [707, 572] on button "2" at bounding box center [705, 574] width 28 height 28
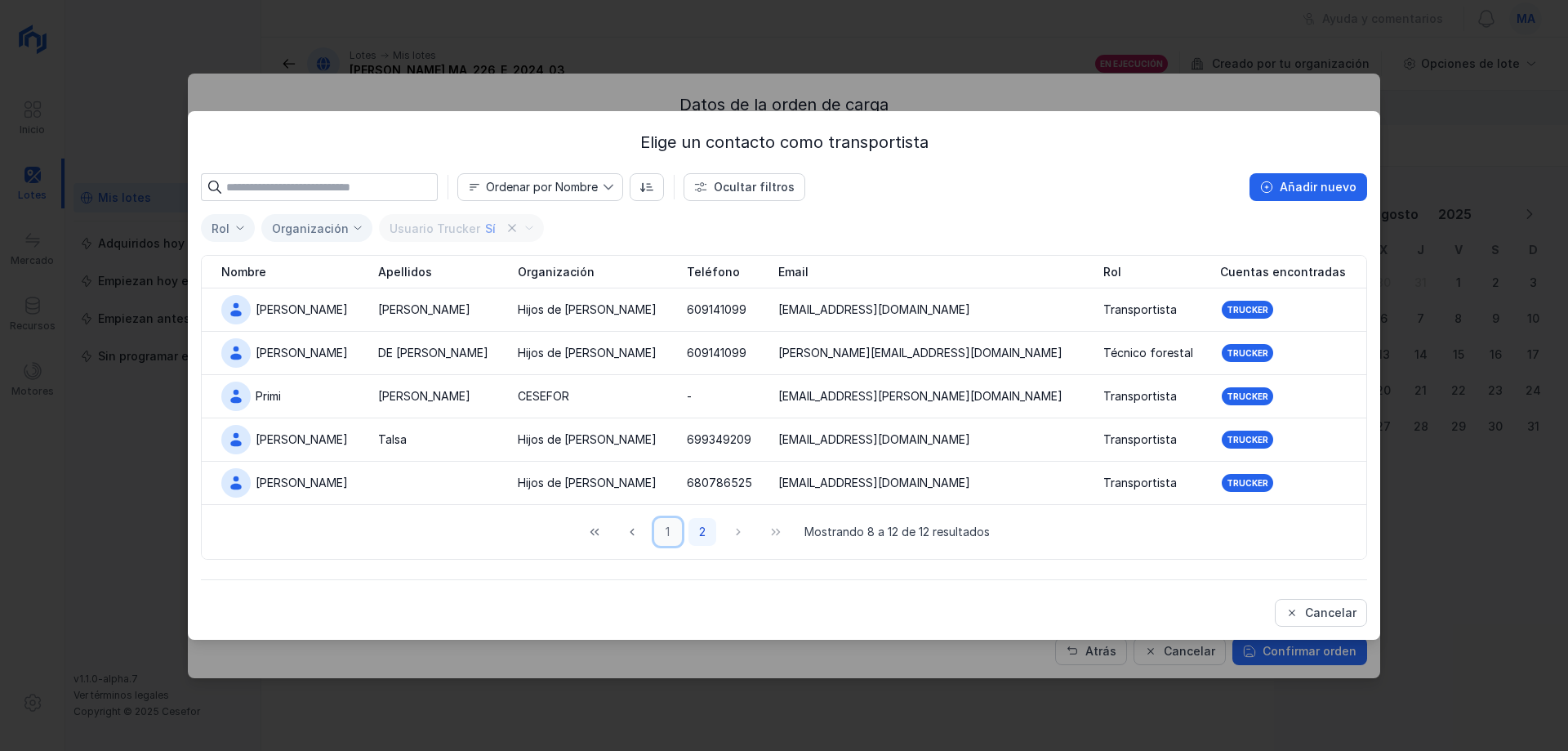
click at [673, 535] on button "1" at bounding box center [667, 532] width 28 height 28
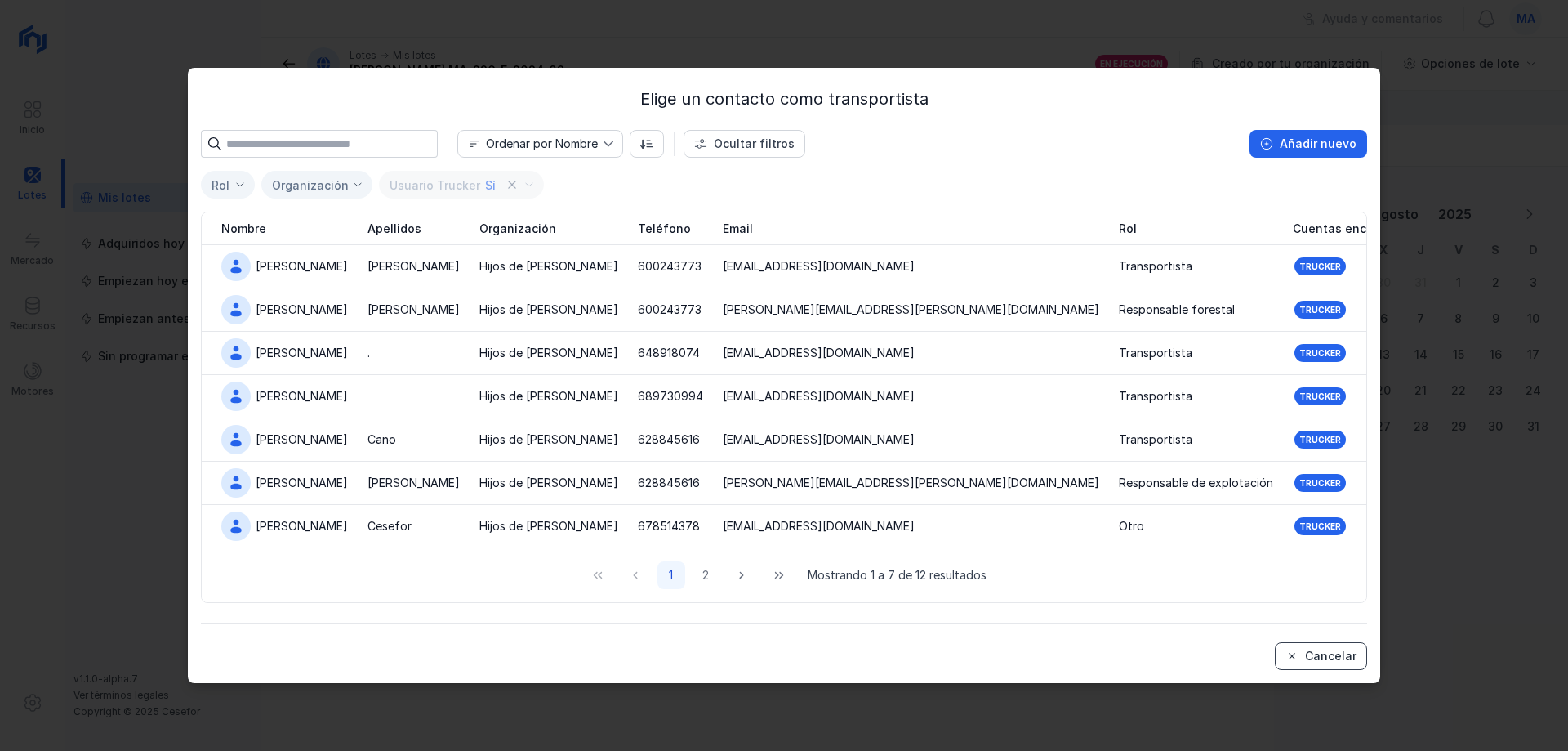
click at [1318, 649] on div "Cancelar" at bounding box center [1331, 655] width 51 height 16
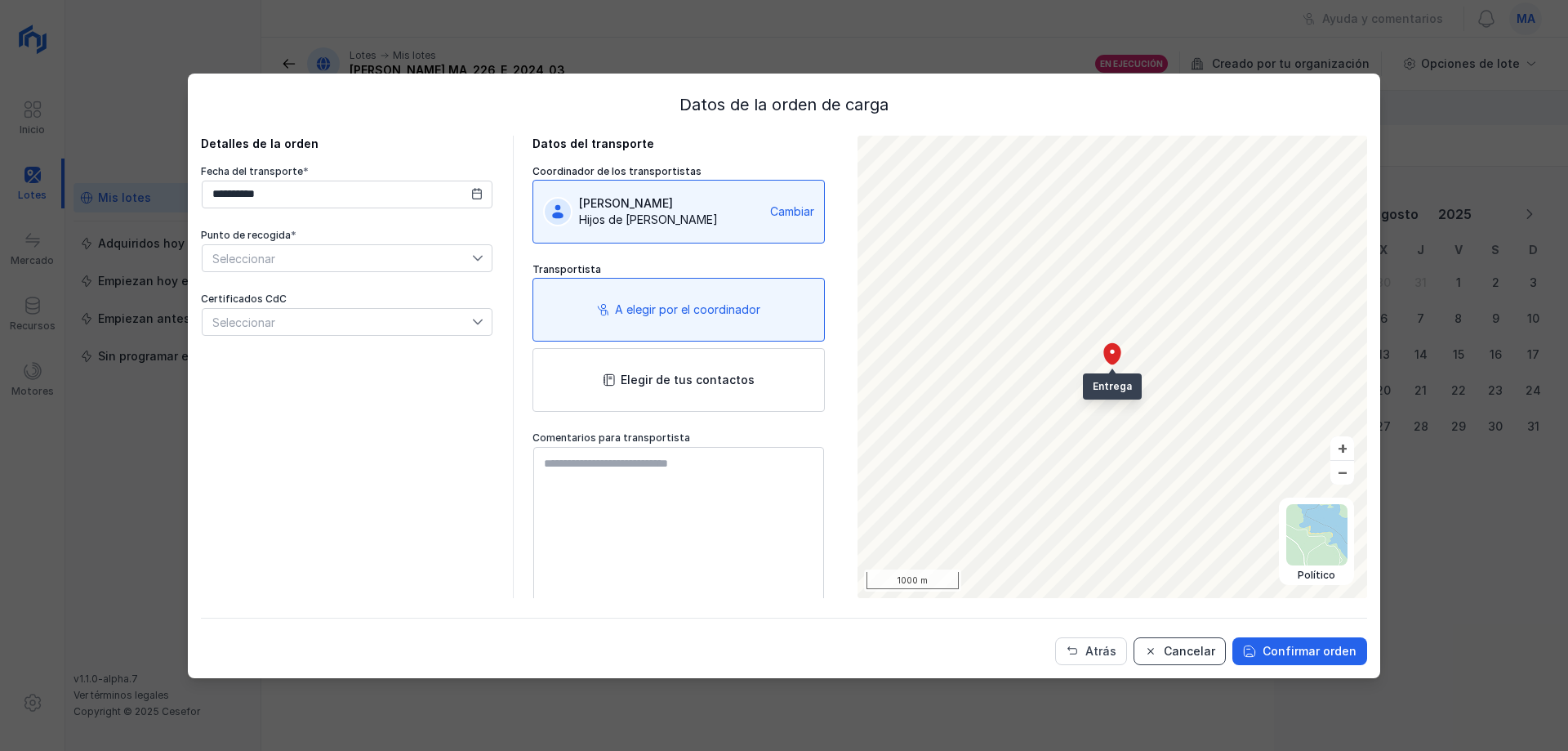
click at [1187, 659] on div "Cancelar" at bounding box center [1189, 650] width 51 height 16
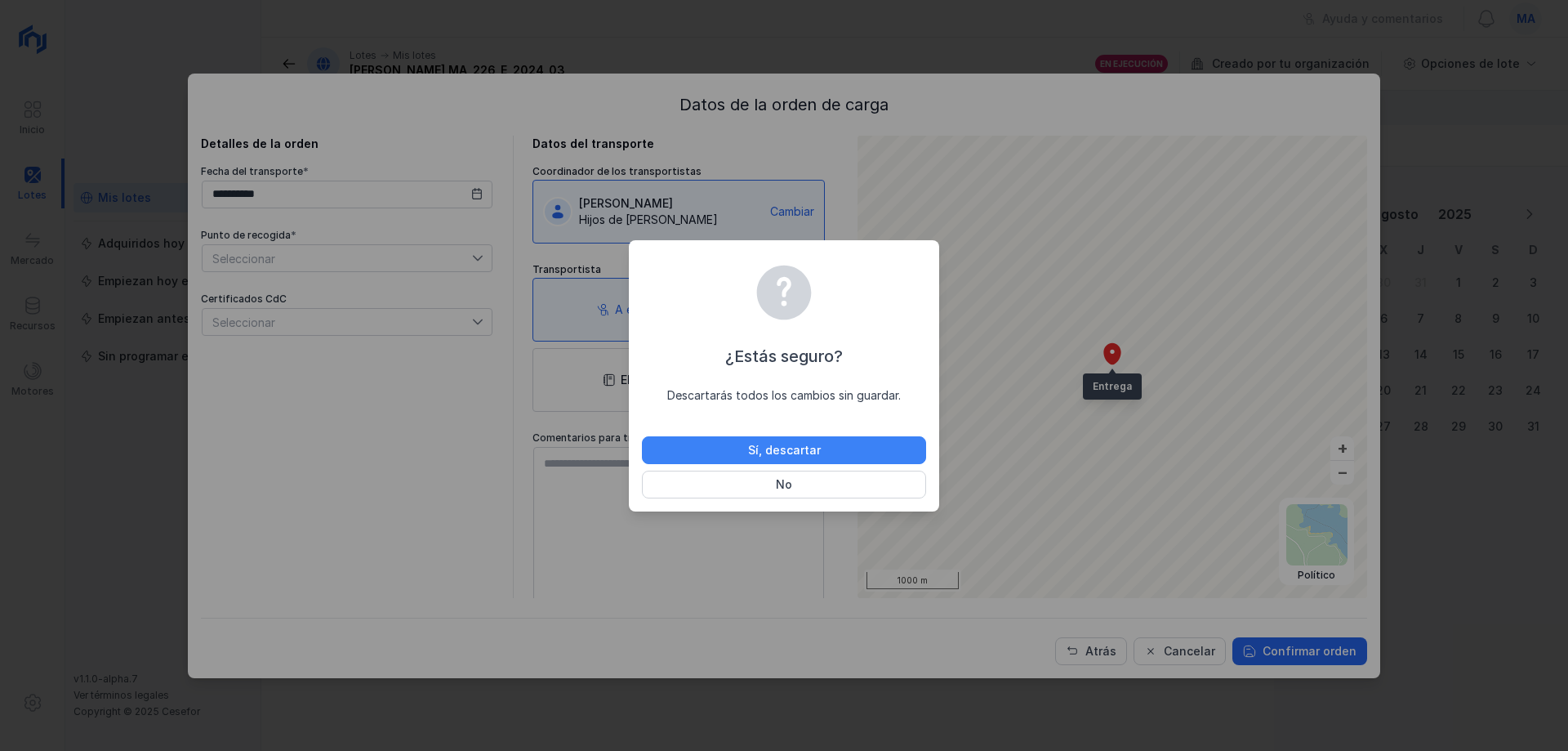
click at [859, 453] on button "Sí, descartar" at bounding box center [783, 450] width 284 height 28
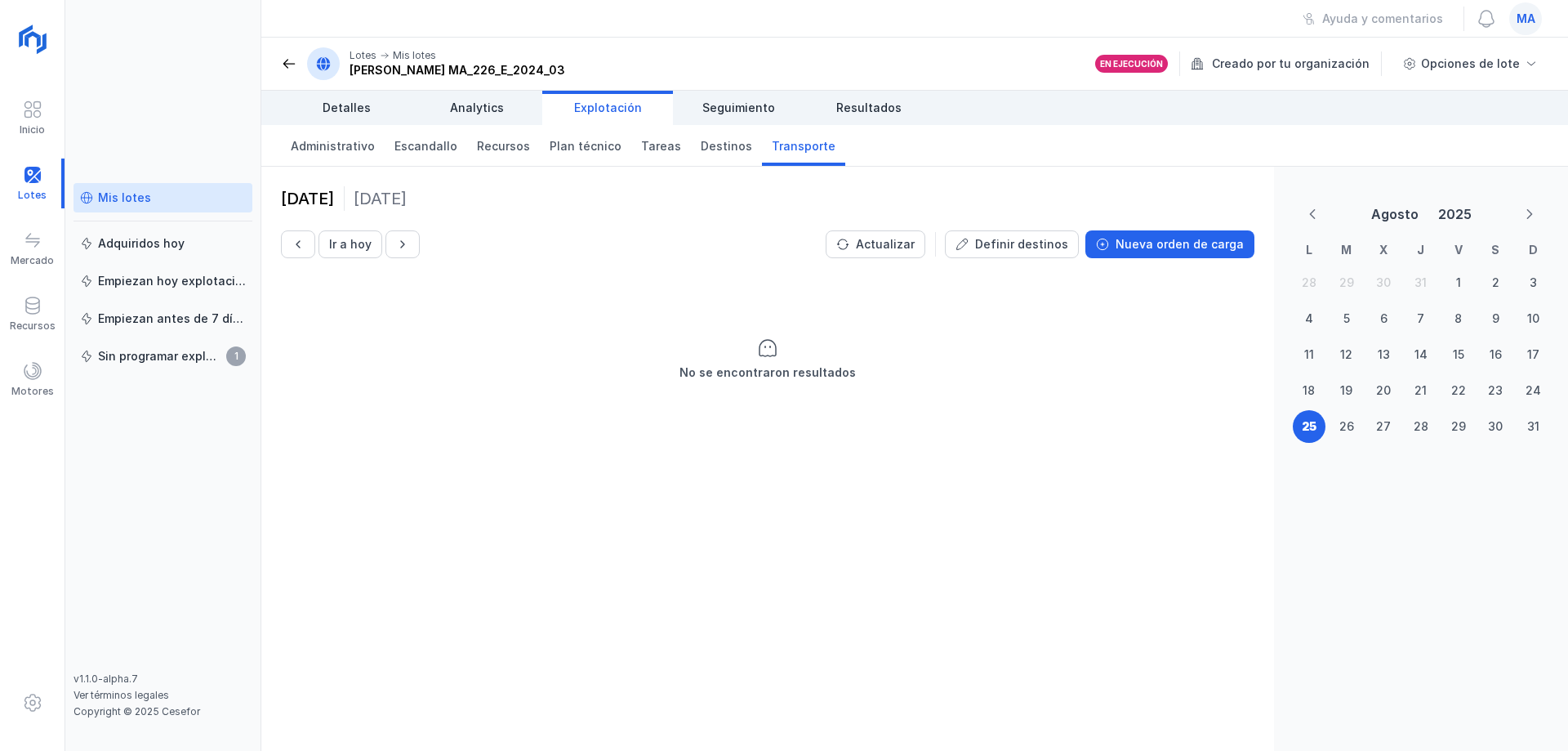
drag, startPoint x: 916, startPoint y: 351, endPoint x: 758, endPoint y: 347, distance: 158.1
click at [911, 347] on div "No se encontraron resultados" at bounding box center [767, 360] width 1013 height 163
click at [648, 497] on div "[DATE] Ir a [DATE] Actualizar Definir destinos Nueva orden de carga No se encon…" at bounding box center [767, 459] width 1013 height 584
